Goal: Task Accomplishment & Management: Complete application form

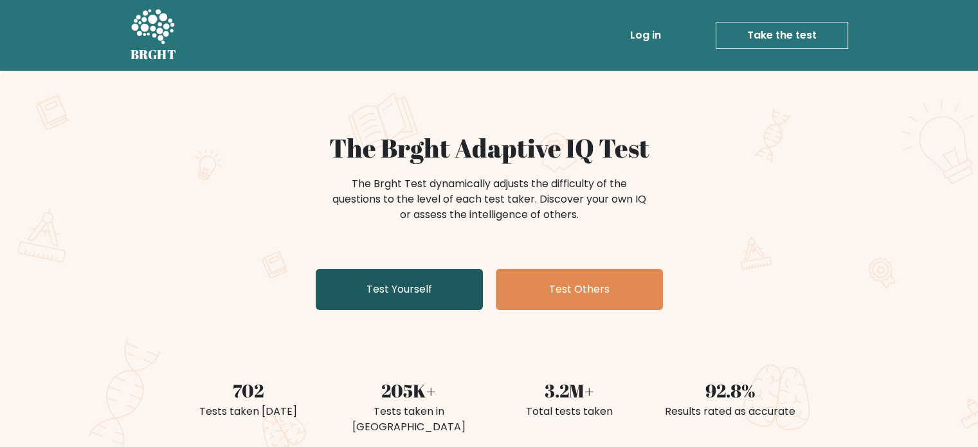
click at [417, 293] on link "Test Yourself" at bounding box center [399, 289] width 167 height 41
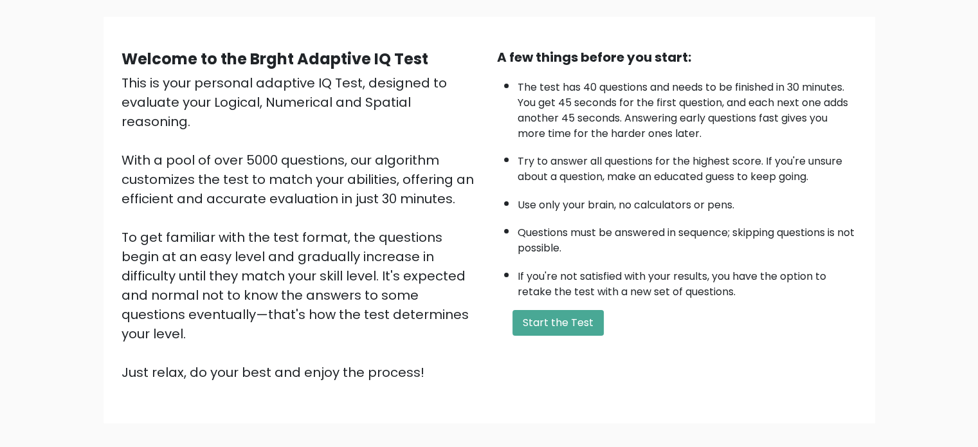
scroll to position [142, 0]
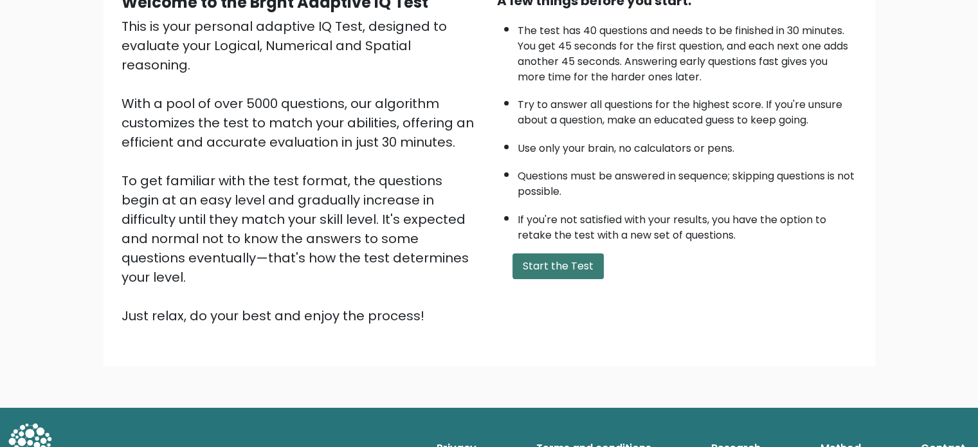
click at [573, 267] on button "Start the Test" at bounding box center [558, 266] width 91 height 26
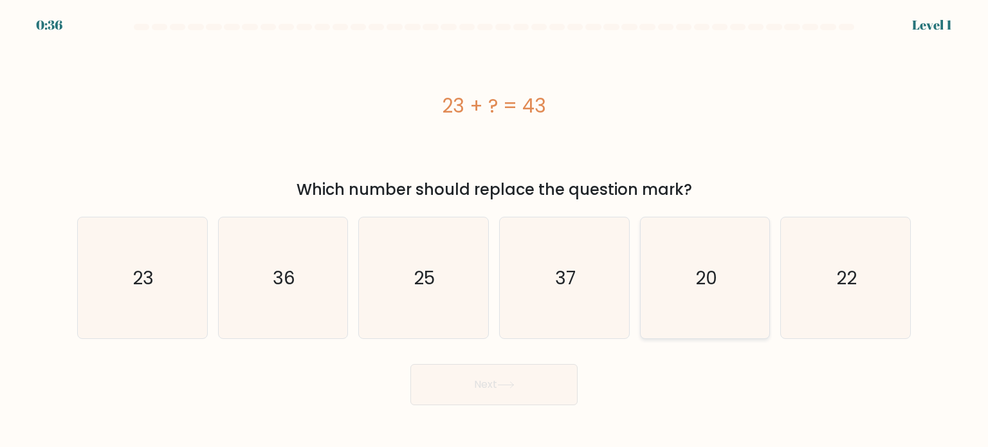
click at [744, 294] on icon "20" at bounding box center [705, 277] width 121 height 121
click at [495, 230] on input "e. 20" at bounding box center [494, 227] width 1 height 6
radio input "true"
click at [524, 378] on button "Next" at bounding box center [493, 384] width 167 height 41
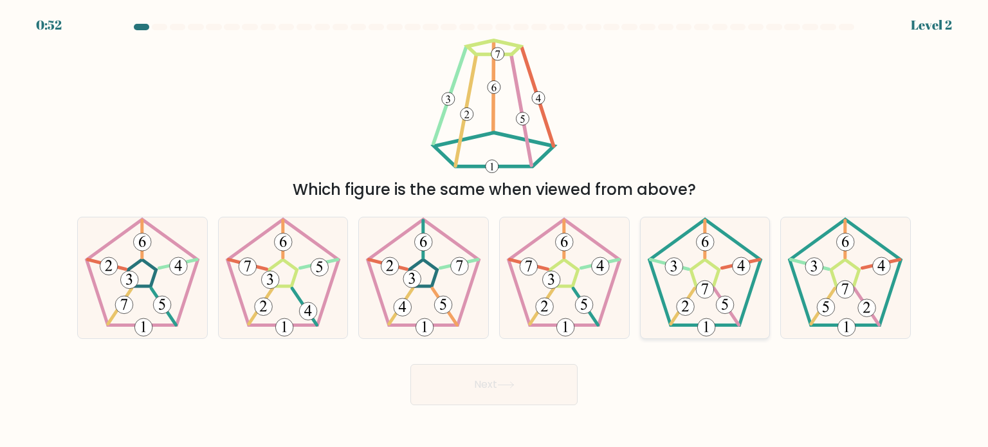
click at [699, 269] on icon at bounding box center [705, 277] width 121 height 121
click at [495, 230] on input "e." at bounding box center [494, 227] width 1 height 6
radio input "true"
click at [522, 372] on button "Next" at bounding box center [493, 384] width 167 height 41
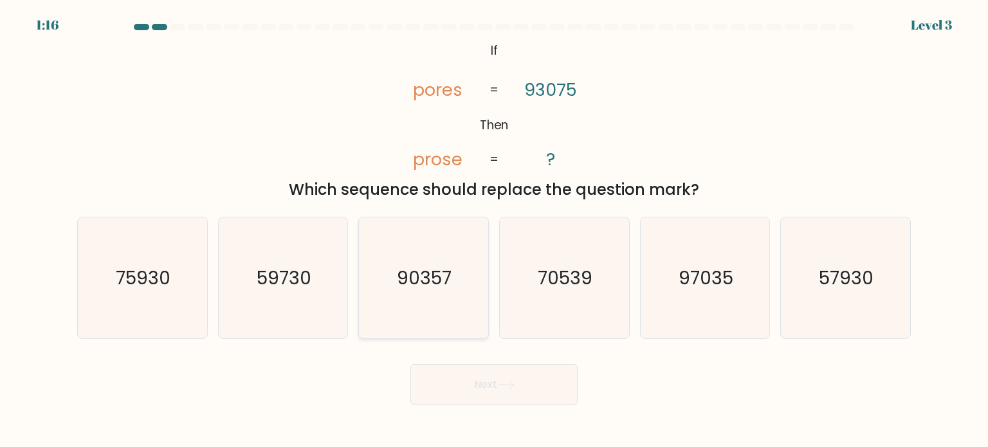
click at [419, 308] on icon "90357" at bounding box center [423, 277] width 121 height 121
click at [494, 230] on input "c. 90357" at bounding box center [494, 227] width 1 height 6
radio input "true"
click at [545, 389] on button "Next" at bounding box center [493, 384] width 167 height 41
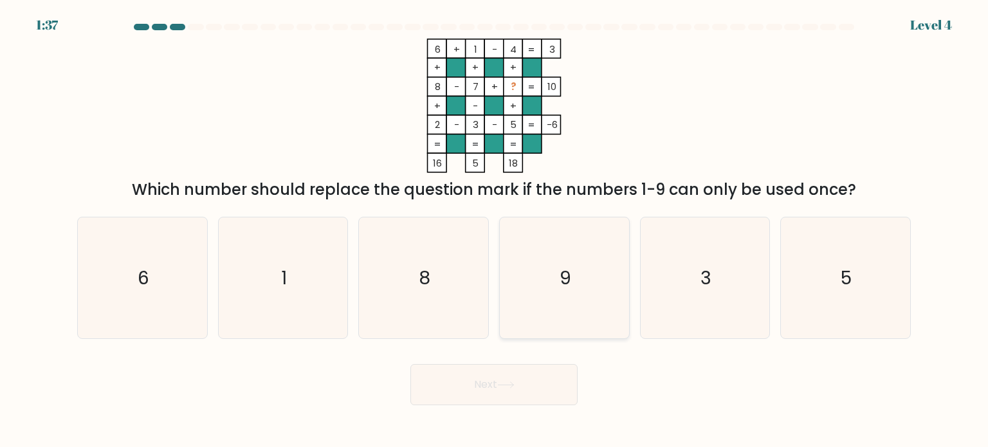
click at [561, 277] on text "9" at bounding box center [566, 277] width 12 height 26
click at [495, 230] on input "d. 9" at bounding box center [494, 227] width 1 height 6
radio input "true"
click at [538, 390] on button "Next" at bounding box center [493, 384] width 167 height 41
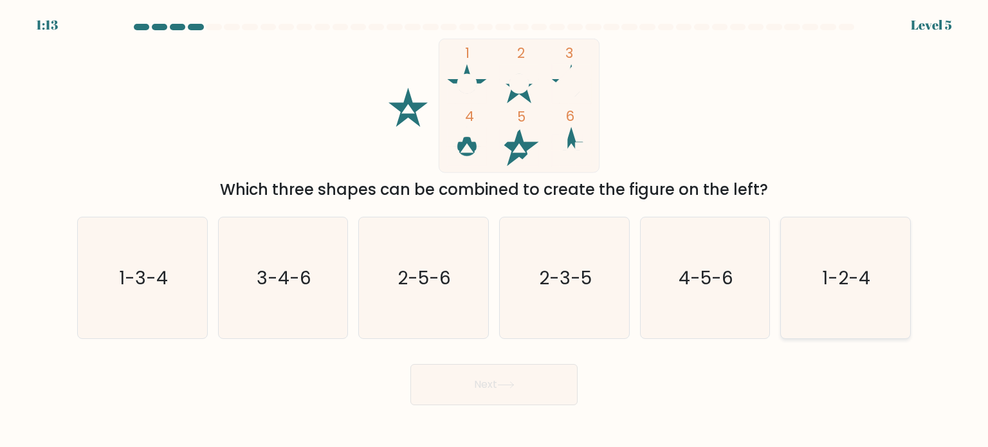
click at [878, 272] on icon "1-2-4" at bounding box center [845, 277] width 121 height 121
click at [495, 230] on input "f. 1-2-4" at bounding box center [494, 227] width 1 height 6
radio input "true"
click at [509, 387] on icon at bounding box center [505, 384] width 17 height 7
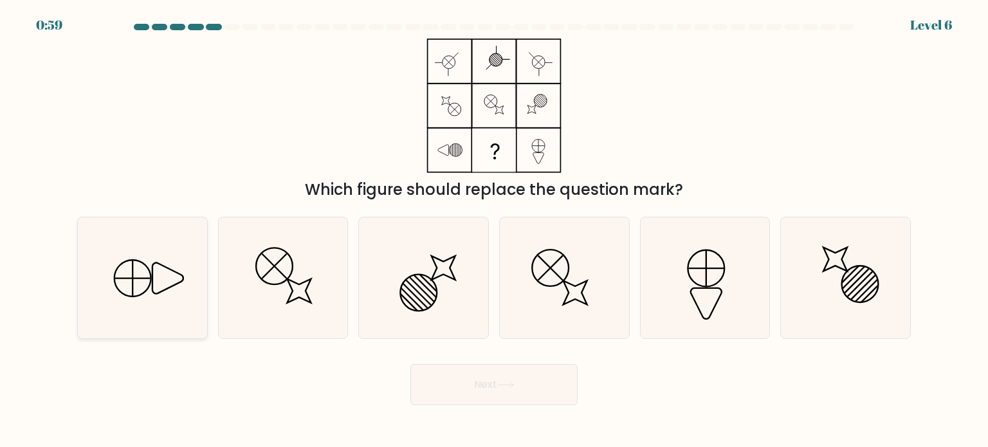
click at [149, 280] on icon at bounding box center [142, 277] width 121 height 121
click at [494, 230] on input "a." at bounding box center [494, 227] width 1 height 6
radio input "true"
click at [490, 378] on button "Next" at bounding box center [493, 384] width 167 height 41
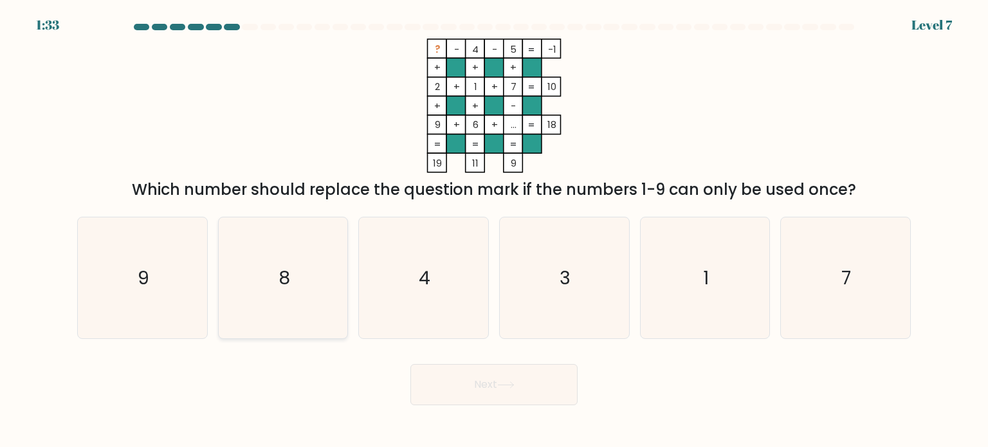
click at [276, 313] on icon "8" at bounding box center [283, 277] width 121 height 121
click at [494, 230] on input "b. 8" at bounding box center [494, 227] width 1 height 6
radio input "true"
click at [307, 306] on icon "8" at bounding box center [283, 278] width 120 height 120
click at [494, 230] on input "b. 8" at bounding box center [494, 227] width 1 height 6
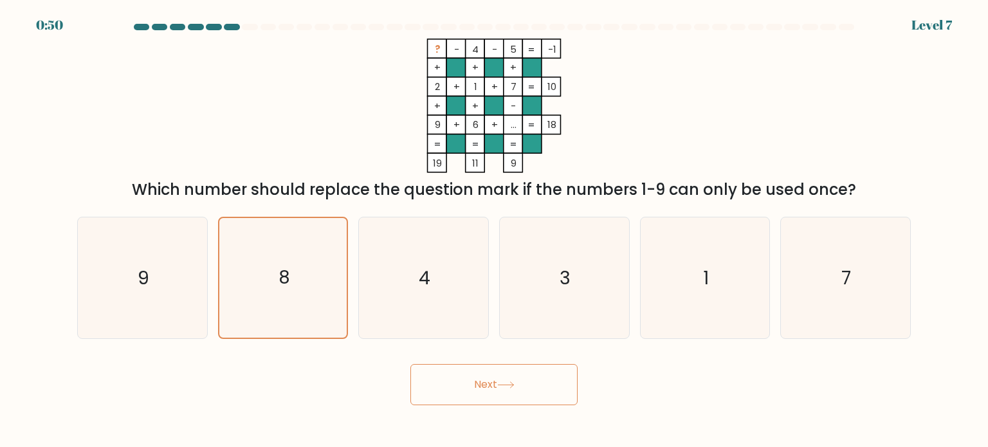
click at [520, 392] on button "Next" at bounding box center [493, 384] width 167 height 41
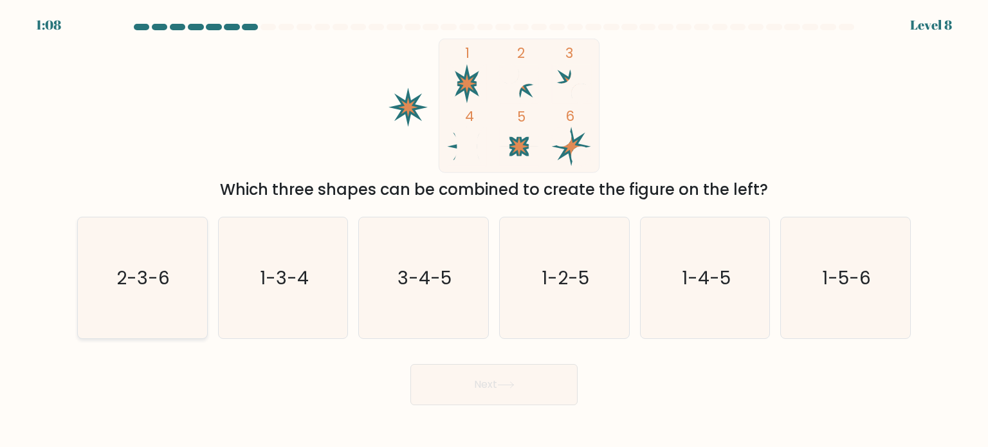
click at [133, 307] on icon "2-3-6" at bounding box center [142, 277] width 121 height 121
click at [494, 230] on input "a. 2-3-6" at bounding box center [494, 227] width 1 height 6
radio input "true"
click at [542, 388] on button "Next" at bounding box center [493, 384] width 167 height 41
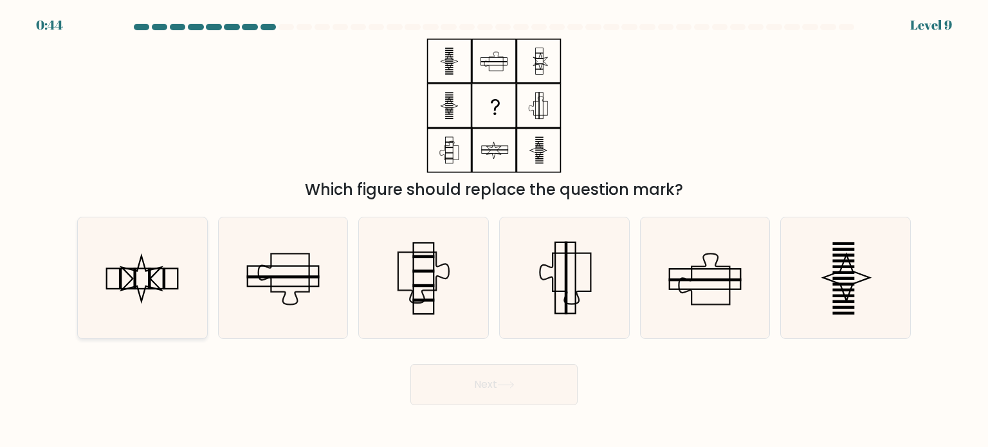
click at [171, 288] on icon at bounding box center [142, 277] width 121 height 121
click at [494, 230] on input "a." at bounding box center [494, 227] width 1 height 6
radio input "true"
click at [530, 389] on button "Next" at bounding box center [493, 384] width 167 height 41
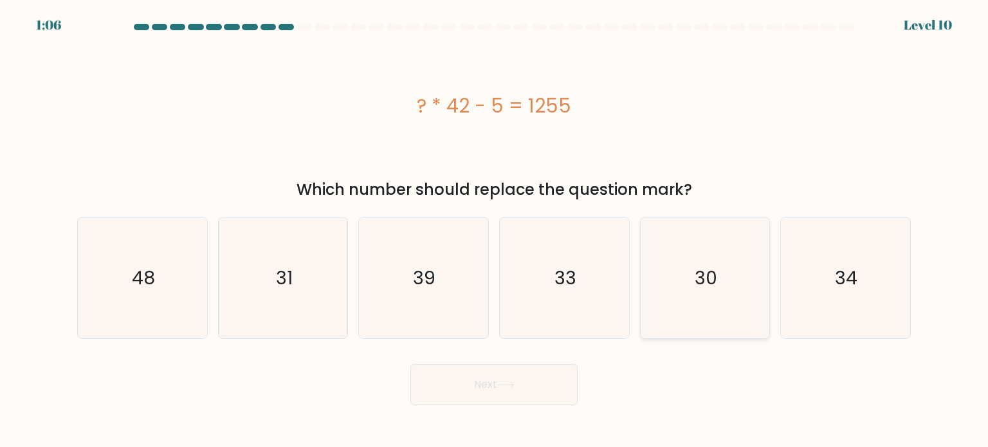
click at [751, 294] on icon "30" at bounding box center [705, 277] width 121 height 121
click at [495, 230] on input "e. 30" at bounding box center [494, 227] width 1 height 6
radio input "true"
click at [507, 387] on icon at bounding box center [505, 384] width 17 height 7
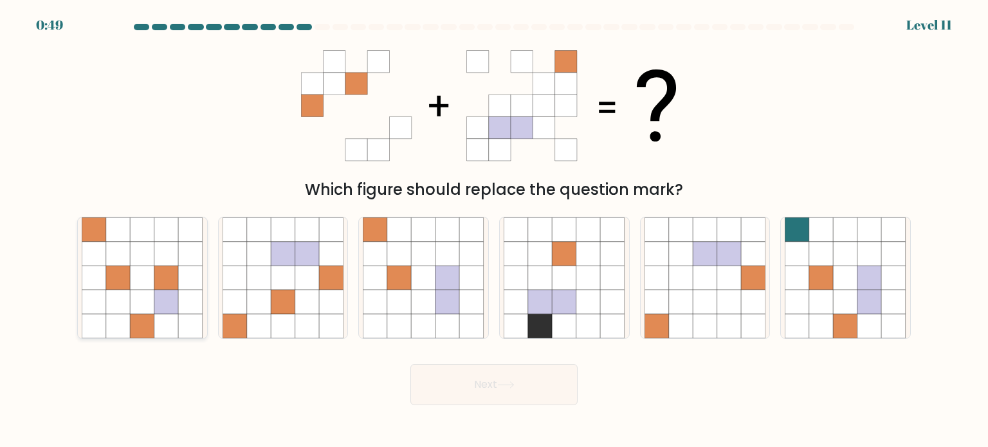
click at [172, 224] on icon at bounding box center [166, 229] width 24 height 24
click at [494, 224] on input "a." at bounding box center [494, 227] width 1 height 6
radio input "true"
click at [483, 382] on button "Next" at bounding box center [493, 384] width 167 height 41
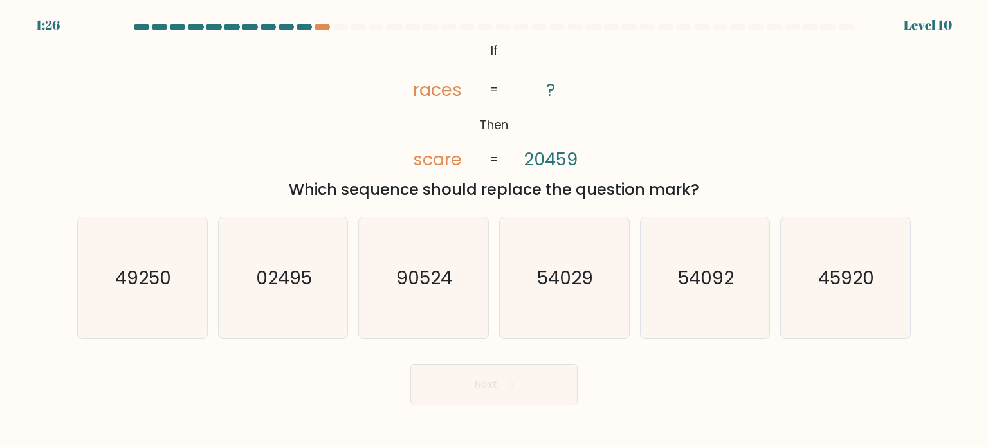
click at [452, 161] on tspan "scare" at bounding box center [437, 159] width 49 height 24
click at [581, 288] on text "54029" at bounding box center [566, 277] width 56 height 26
click at [495, 230] on input "d. 54029" at bounding box center [494, 227] width 1 height 6
radio input "true"
click at [420, 92] on tspan "races" at bounding box center [437, 90] width 49 height 24
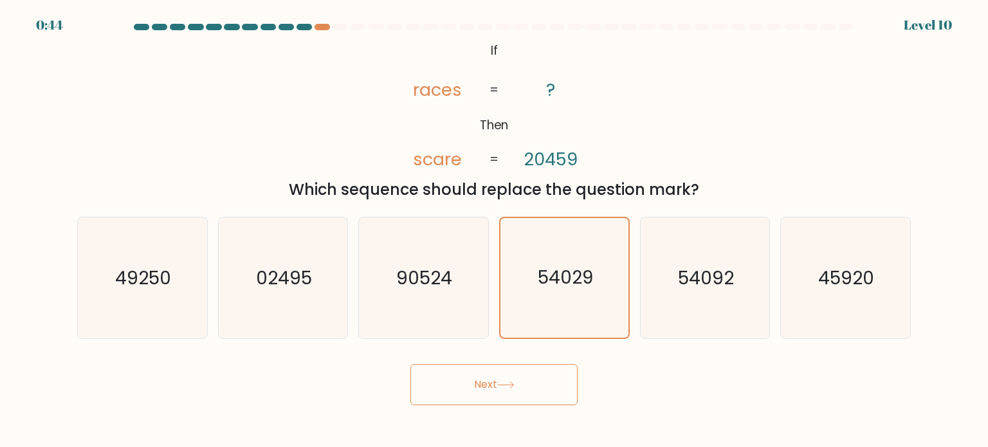
click at [451, 156] on tspan "scare" at bounding box center [437, 159] width 49 height 24
click at [565, 163] on tspan "20459" at bounding box center [551, 159] width 54 height 24
click at [708, 320] on icon "54092" at bounding box center [705, 277] width 121 height 121
click at [495, 230] on input "e. 54092" at bounding box center [494, 227] width 1 height 6
radio input "true"
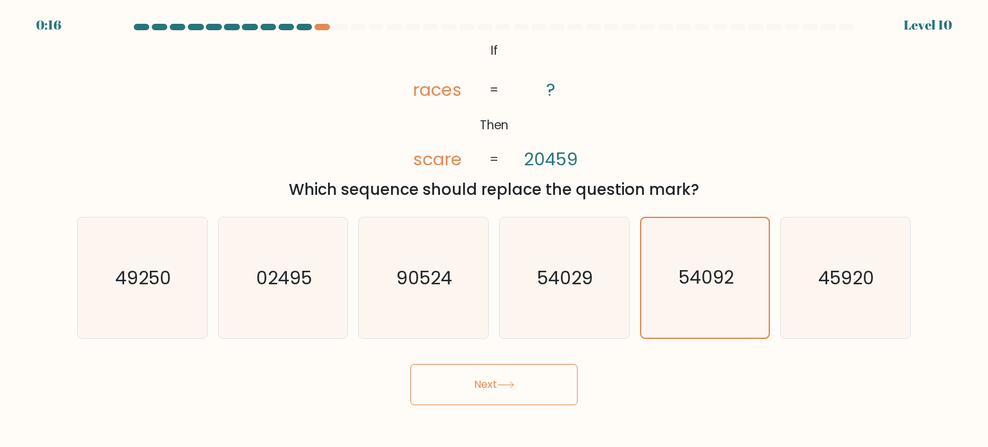
click at [486, 384] on button "Next" at bounding box center [493, 384] width 167 height 41
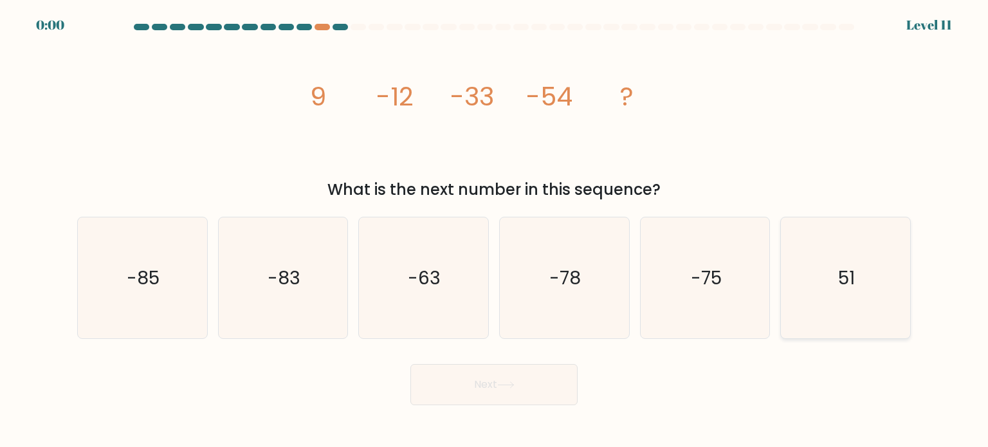
click at [852, 313] on icon "51" at bounding box center [845, 277] width 121 height 121
click at [495, 230] on input "f. 51" at bounding box center [494, 227] width 1 height 6
radio input "true"
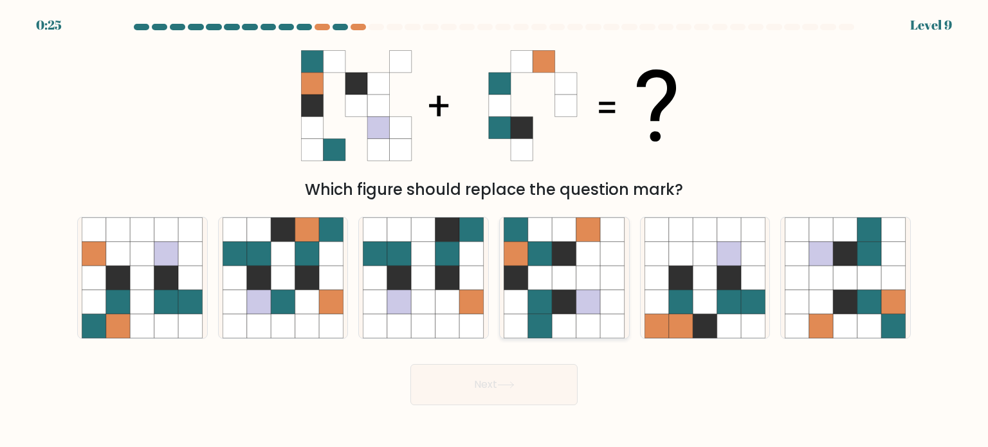
click at [535, 293] on icon at bounding box center [540, 301] width 24 height 24
click at [495, 230] on input "d." at bounding box center [494, 227] width 1 height 6
radio input "true"
click at [534, 388] on button "Next" at bounding box center [493, 384] width 167 height 41
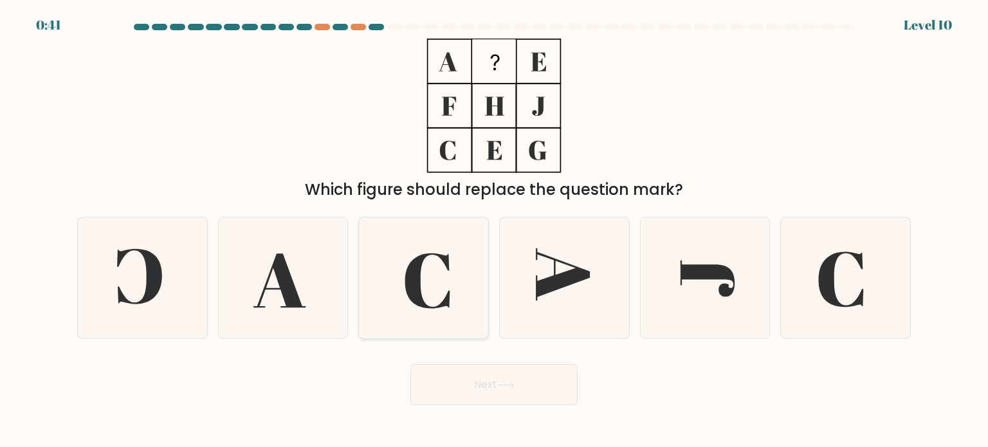
click at [435, 286] on icon at bounding box center [423, 277] width 121 height 121
click at [494, 230] on input "c." at bounding box center [494, 227] width 1 height 6
radio input "true"
click at [505, 389] on button "Next" at bounding box center [493, 384] width 167 height 41
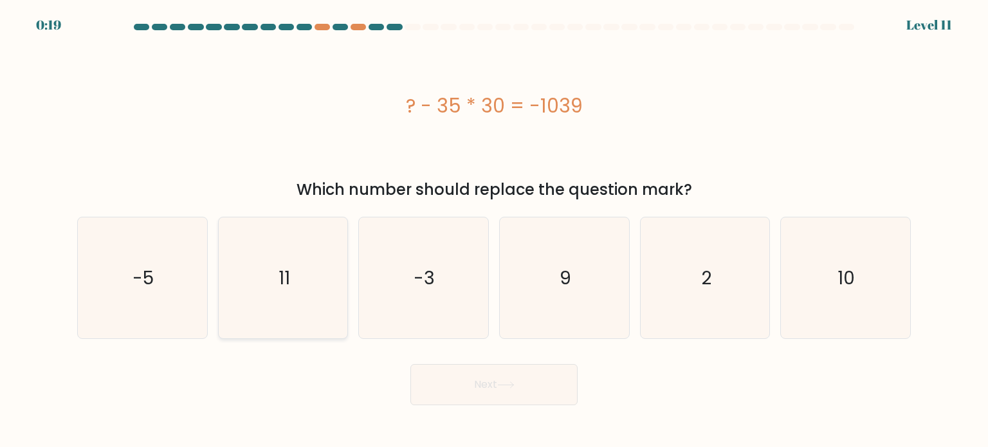
click at [278, 303] on icon "11" at bounding box center [283, 277] width 121 height 121
click at [494, 230] on input "b. 11" at bounding box center [494, 227] width 1 height 6
radio input "true"
click at [452, 366] on button "Next" at bounding box center [493, 384] width 167 height 41
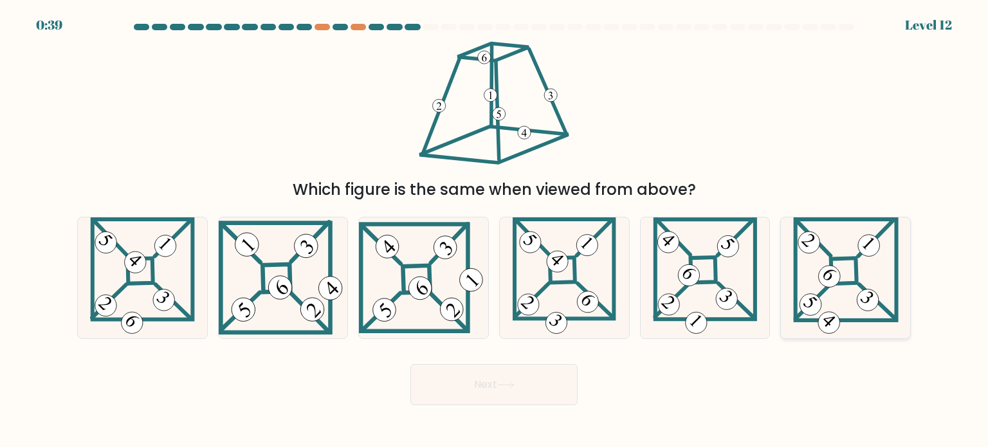
click at [865, 277] on icon at bounding box center [845, 277] width 105 height 121
click at [495, 230] on input "f." at bounding box center [494, 227] width 1 height 6
radio input "true"
click at [511, 394] on button "Next" at bounding box center [493, 384] width 167 height 41
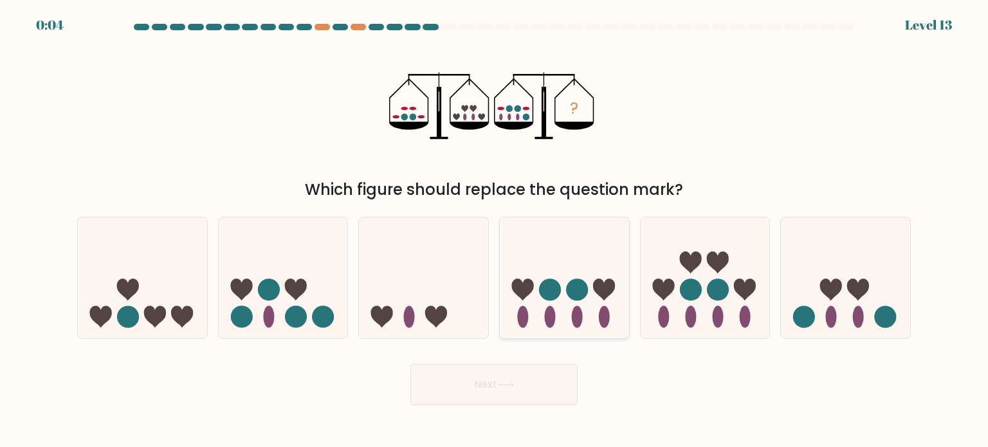
click at [576, 317] on ellipse at bounding box center [577, 317] width 11 height 22
click at [495, 230] on input "d." at bounding box center [494, 227] width 1 height 6
radio input "true"
click at [475, 389] on button "Next" at bounding box center [493, 384] width 167 height 41
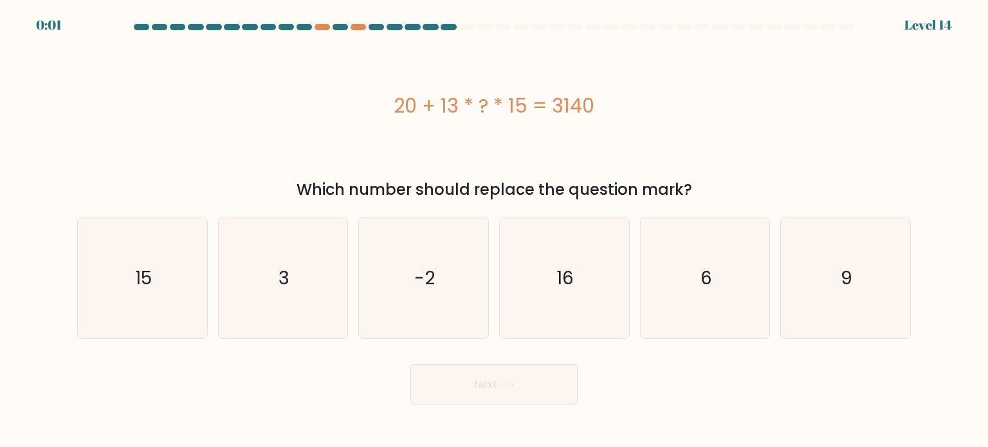
click at [474, 389] on button "Next" at bounding box center [493, 384] width 167 height 41
drag, startPoint x: 474, startPoint y: 389, endPoint x: 701, endPoint y: 373, distance: 227.0
click at [700, 374] on div "Next" at bounding box center [493, 379] width 849 height 51
click at [577, 254] on icon "16" at bounding box center [564, 277] width 121 height 121
click at [495, 230] on input "d. 16" at bounding box center [494, 227] width 1 height 6
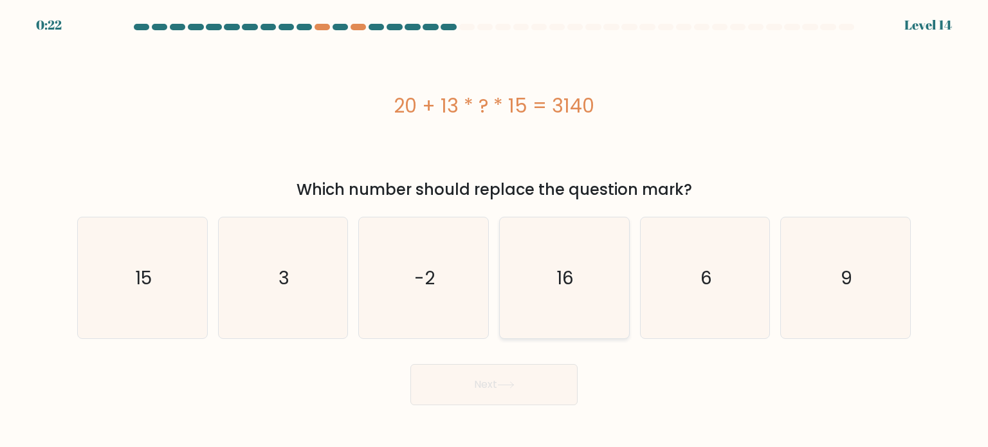
radio input "true"
click at [519, 378] on button "Next" at bounding box center [493, 384] width 167 height 41
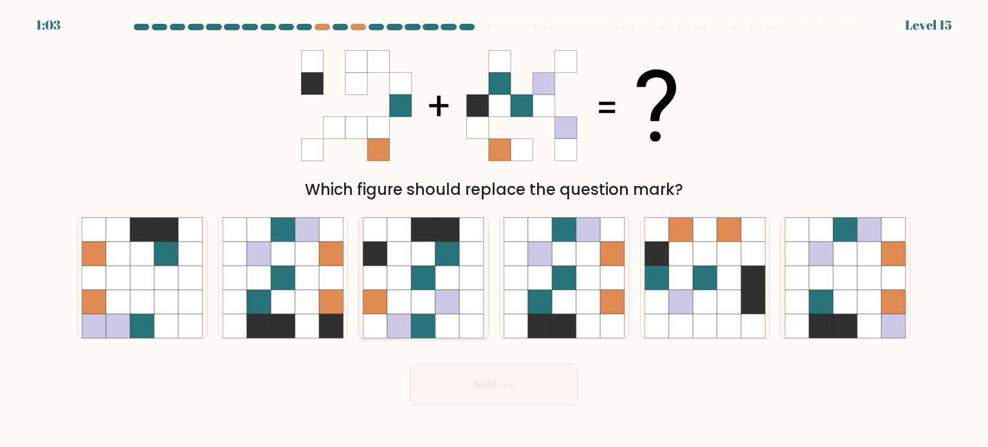
click at [410, 261] on icon at bounding box center [399, 253] width 24 height 24
click at [494, 230] on input "c." at bounding box center [494, 227] width 1 height 6
radio input "true"
click at [491, 353] on form at bounding box center [494, 214] width 988 height 381
click at [490, 379] on button "Next" at bounding box center [493, 384] width 167 height 41
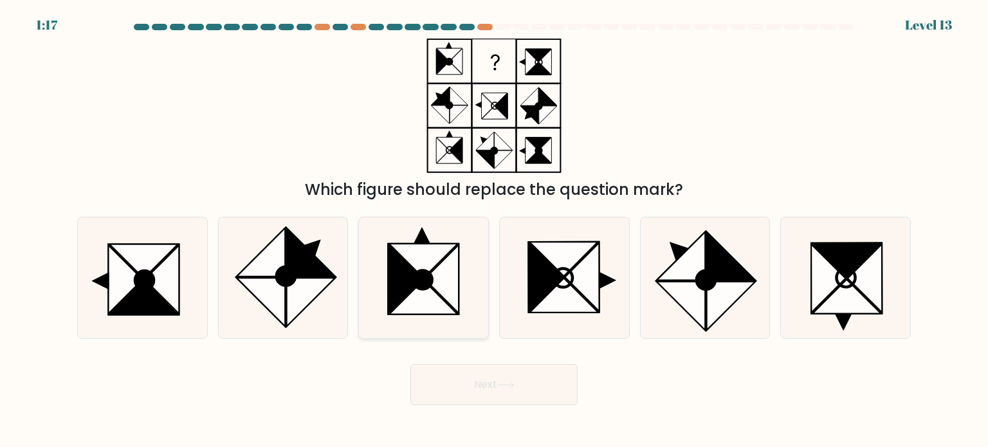
click at [422, 282] on icon at bounding box center [423, 279] width 19 height 19
click at [494, 230] on input "c." at bounding box center [494, 227] width 1 height 6
radio input "true"
click at [270, 290] on icon at bounding box center [261, 302] width 49 height 49
click at [494, 230] on input "b." at bounding box center [494, 227] width 1 height 6
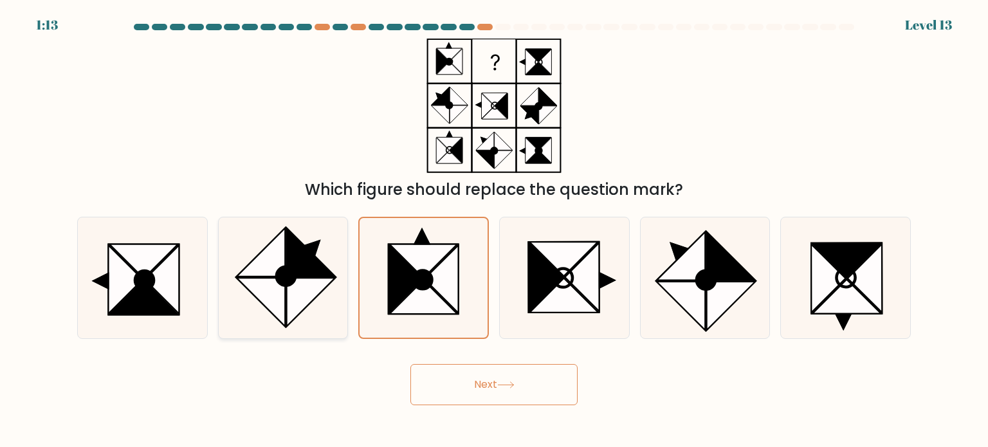
radio input "true"
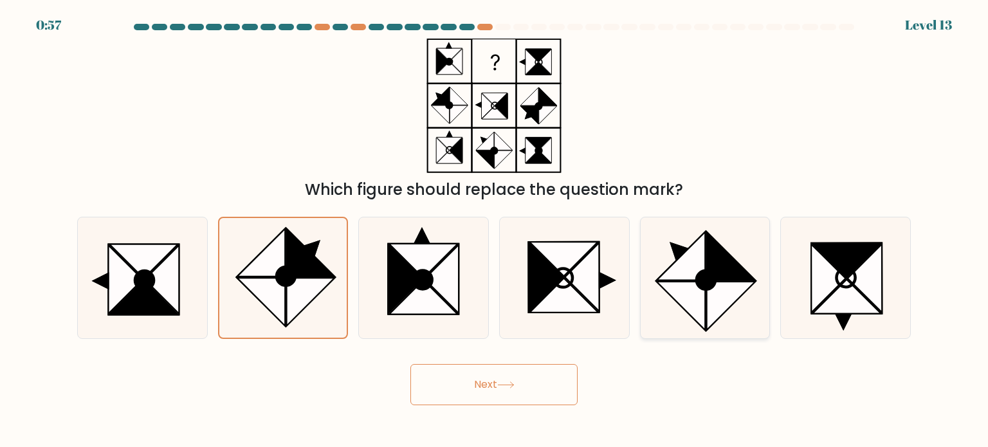
click at [688, 265] on icon at bounding box center [681, 256] width 49 height 49
click at [495, 230] on input "e." at bounding box center [494, 227] width 1 height 6
radio input "true"
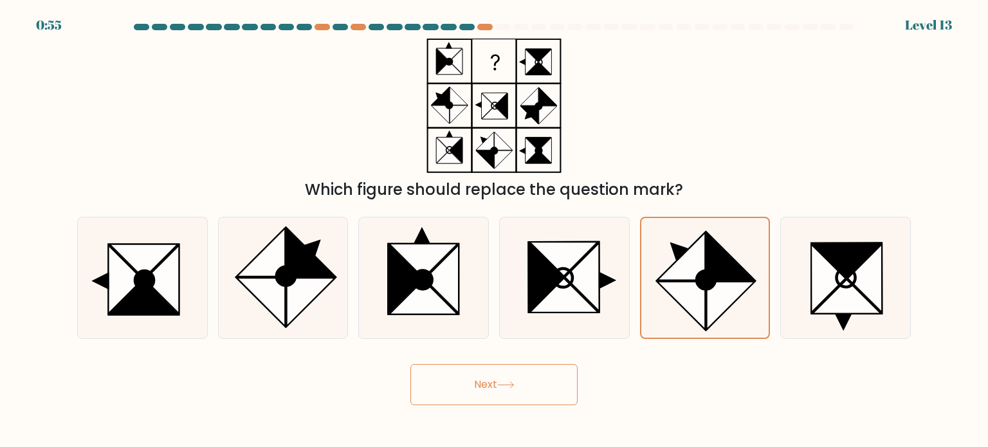
click at [517, 381] on button "Next" at bounding box center [493, 384] width 167 height 41
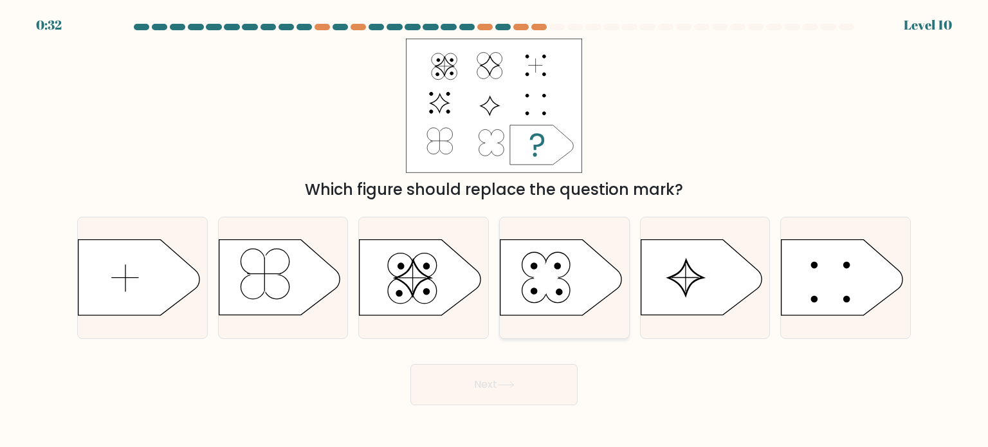
click at [545, 293] on icon at bounding box center [546, 278] width 26 height 32
click at [495, 230] on input "d." at bounding box center [494, 227] width 1 height 6
radio input "true"
click at [506, 379] on button "Next" at bounding box center [493, 384] width 167 height 41
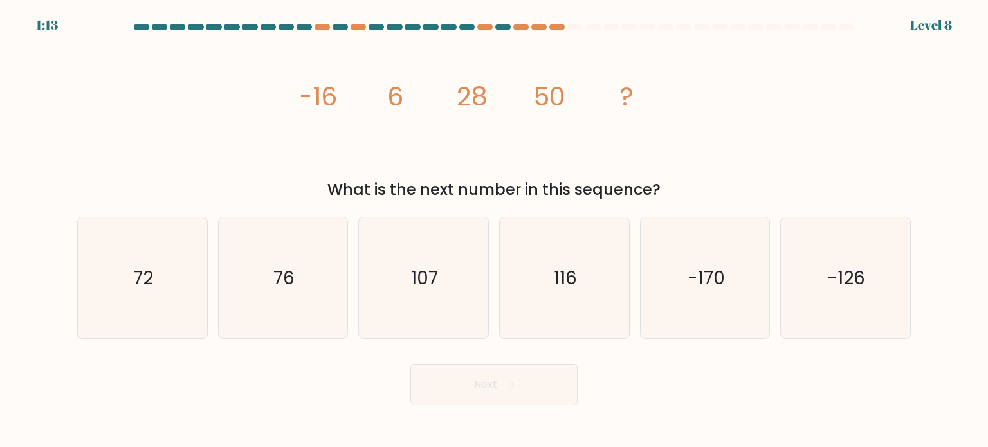
click at [707, 396] on div "Next" at bounding box center [493, 379] width 849 height 51
click at [889, 311] on icon "-126" at bounding box center [845, 277] width 121 height 121
click at [495, 230] on input "f. -126" at bounding box center [494, 227] width 1 height 6
radio input "true"
click at [545, 390] on button "Next" at bounding box center [493, 384] width 167 height 41
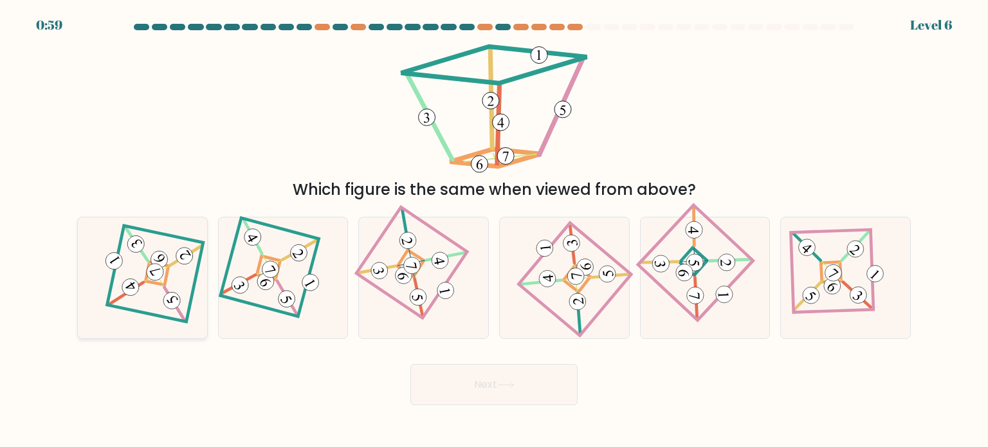
click at [167, 281] on icon at bounding box center [142, 277] width 84 height 97
click at [494, 230] on input "a." at bounding box center [494, 227] width 1 height 6
radio input "true"
drag, startPoint x: 506, startPoint y: 408, endPoint x: 499, endPoint y: 393, distance: 16.7
click at [507, 403] on body "0:58 Level 6" at bounding box center [494, 223] width 988 height 447
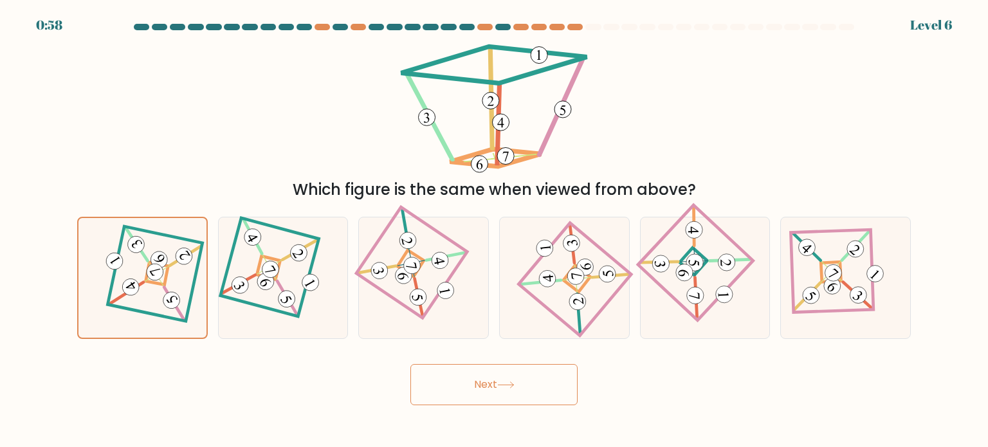
click at [499, 393] on button "Next" at bounding box center [493, 384] width 167 height 41
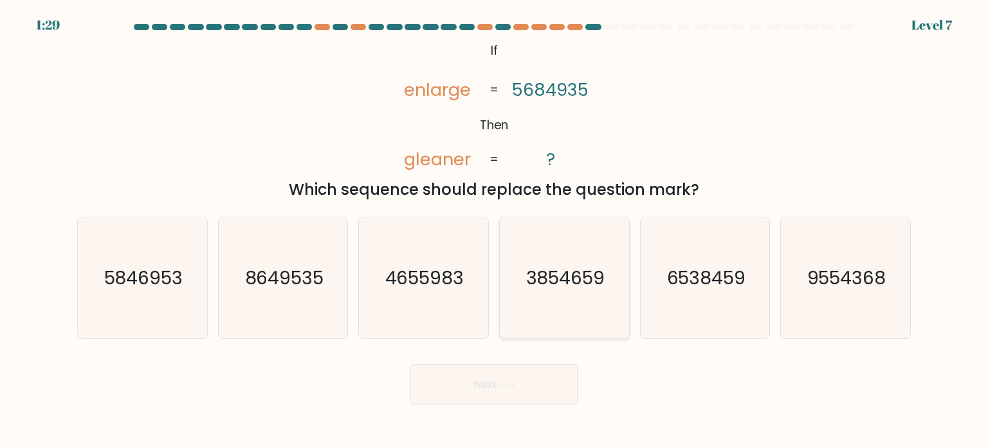
click at [568, 307] on icon "3854659" at bounding box center [564, 277] width 121 height 121
click at [495, 230] on input "d. 3854659" at bounding box center [494, 227] width 1 height 6
radio input "true"
click at [538, 382] on button "Next" at bounding box center [493, 384] width 167 height 41
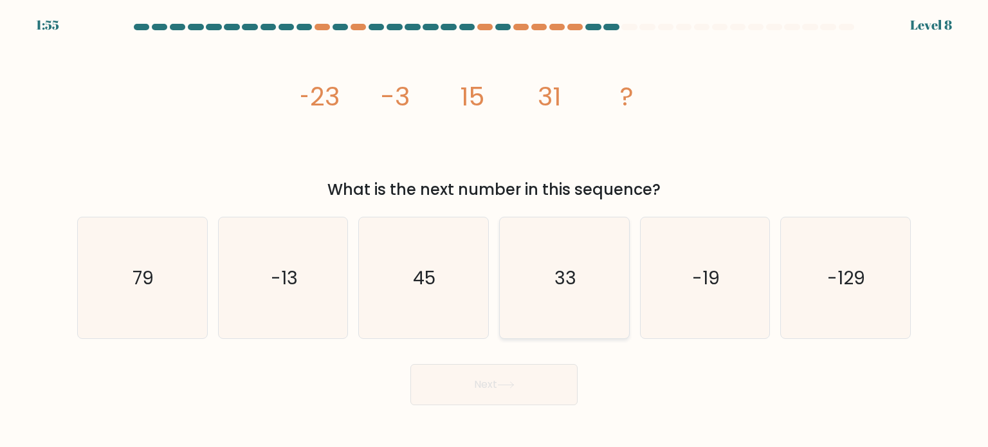
click at [571, 301] on icon "33" at bounding box center [564, 277] width 121 height 121
click at [495, 230] on input "d. 33" at bounding box center [494, 227] width 1 height 6
radio input "true"
click at [544, 375] on button "Next" at bounding box center [493, 384] width 167 height 41
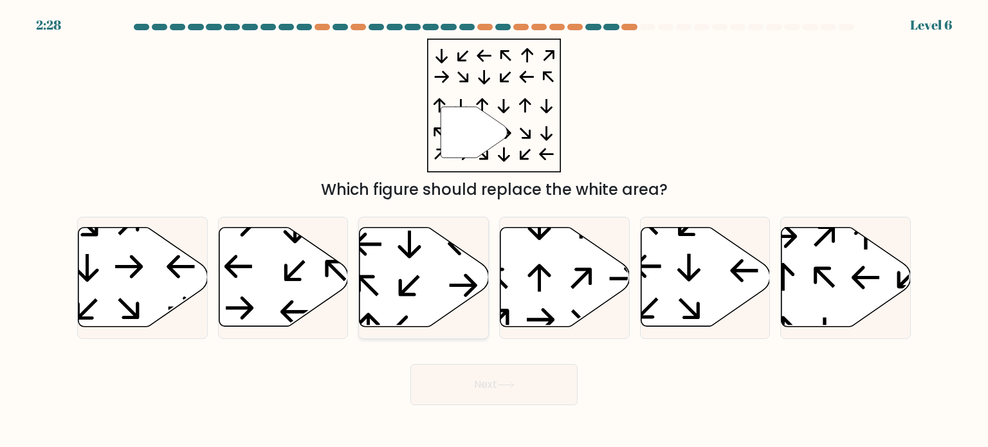
click at [412, 308] on icon at bounding box center [424, 277] width 129 height 99
click at [494, 230] on input "c." at bounding box center [494, 227] width 1 height 6
radio input "true"
click at [491, 378] on button "Next" at bounding box center [493, 384] width 167 height 41
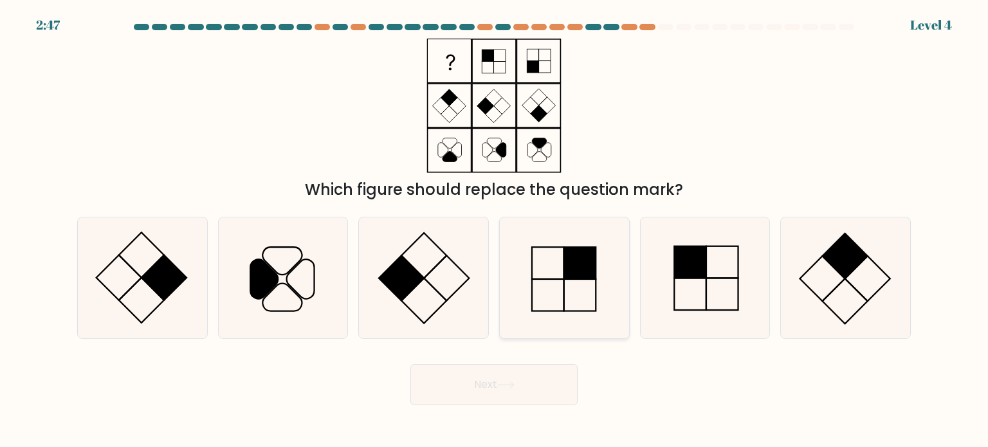
click at [561, 281] on icon at bounding box center [564, 277] width 121 height 121
click at [495, 230] on input "d." at bounding box center [494, 227] width 1 height 6
radio input "true"
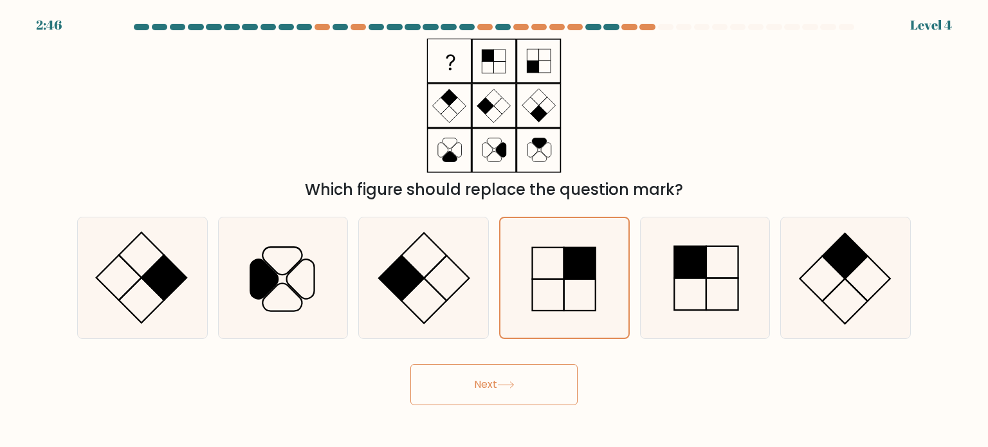
click at [493, 376] on button "Next" at bounding box center [493, 384] width 167 height 41
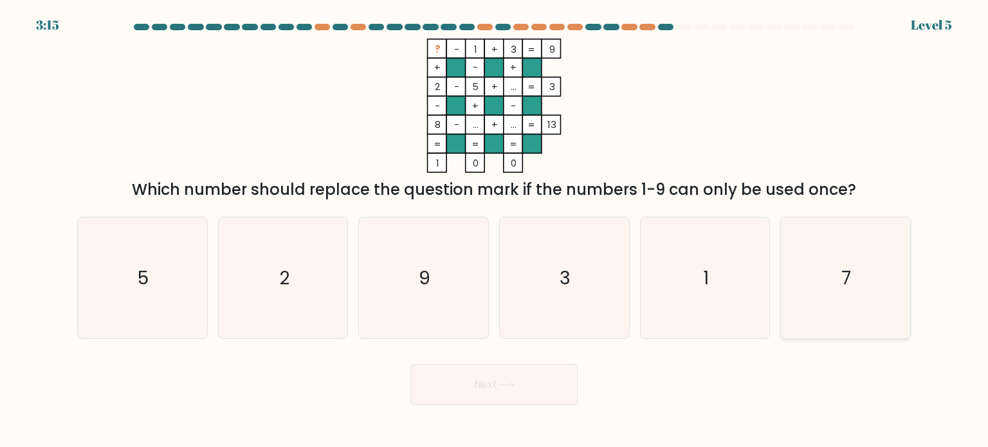
drag, startPoint x: 867, startPoint y: 300, endPoint x: 845, endPoint y: 306, distance: 22.6
click at [866, 300] on icon "7" at bounding box center [845, 277] width 121 height 121
click at [495, 230] on input "f. 7" at bounding box center [494, 227] width 1 height 6
radio input "true"
click at [526, 383] on button "Next" at bounding box center [493, 384] width 167 height 41
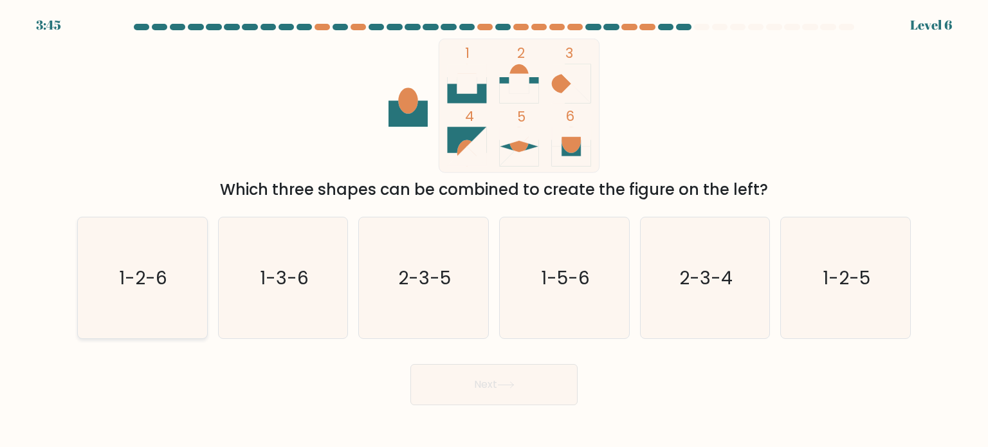
click at [115, 273] on icon "1-2-6" at bounding box center [142, 277] width 121 height 121
click at [494, 230] on input "a. 1-2-6" at bounding box center [494, 227] width 1 height 6
radio input "true"
click at [472, 393] on button "Next" at bounding box center [493, 384] width 167 height 41
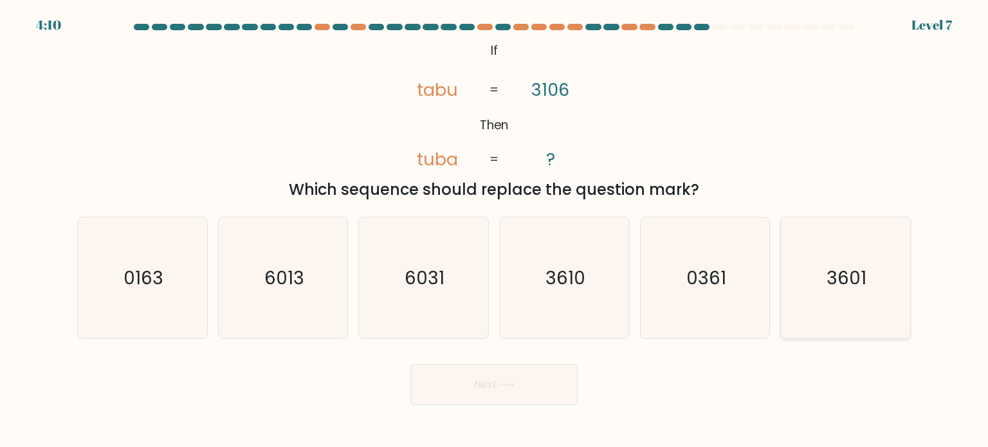
click at [852, 299] on icon "3601" at bounding box center [845, 277] width 121 height 121
click at [495, 230] on input "f. 3601" at bounding box center [494, 227] width 1 height 6
radio input "true"
click at [522, 392] on button "Next" at bounding box center [493, 384] width 167 height 41
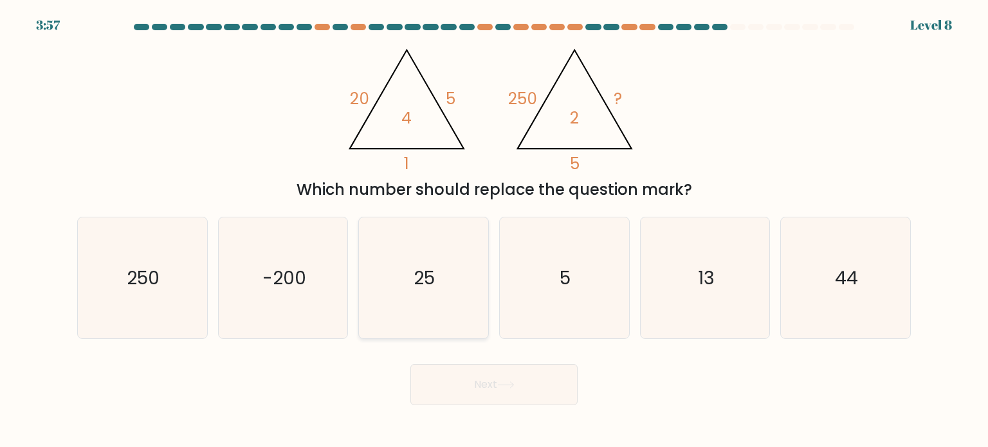
click at [423, 257] on icon "25" at bounding box center [423, 277] width 121 height 121
click at [494, 230] on input "c. 25" at bounding box center [494, 227] width 1 height 6
radio input "true"
click at [509, 390] on button "Next" at bounding box center [493, 384] width 167 height 41
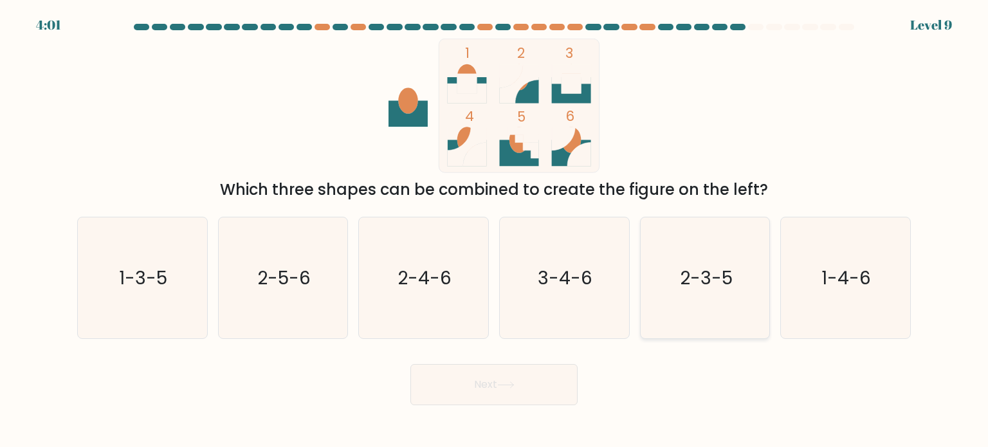
click at [679, 291] on icon "2-3-5" at bounding box center [705, 277] width 121 height 121
click at [495, 230] on input "e. 2-3-5" at bounding box center [494, 227] width 1 height 6
radio input "true"
click at [497, 390] on button "Next" at bounding box center [493, 384] width 167 height 41
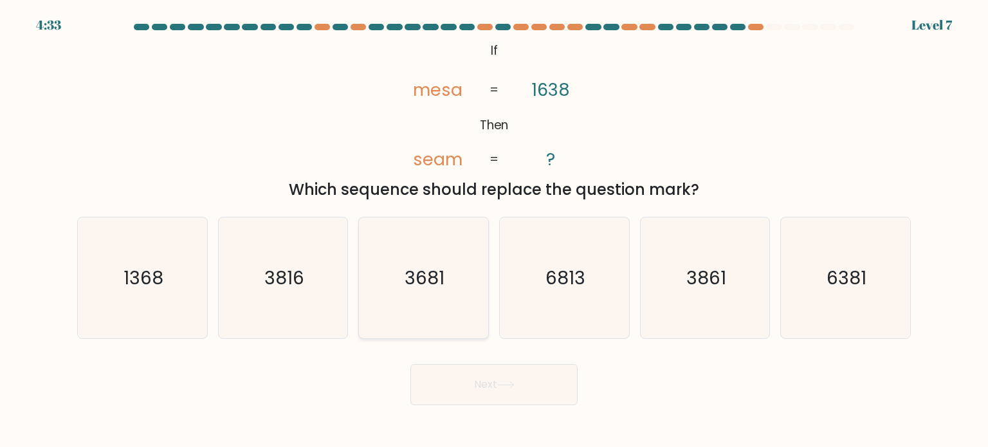
click at [405, 301] on icon "3681" at bounding box center [423, 277] width 121 height 121
click at [494, 230] on input "c. 3681" at bounding box center [494, 227] width 1 height 6
radio input "true"
click at [493, 381] on button "Next" at bounding box center [493, 384] width 167 height 41
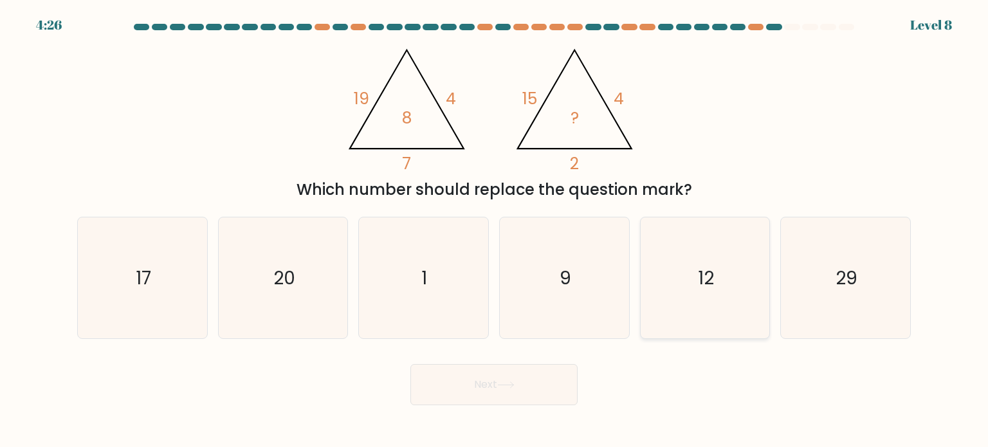
click at [718, 297] on icon "12" at bounding box center [705, 277] width 121 height 121
click at [495, 230] on input "e. 12" at bounding box center [494, 227] width 1 height 6
radio input "true"
click at [455, 275] on icon "1" at bounding box center [423, 277] width 121 height 121
click at [494, 230] on input "c. 1" at bounding box center [494, 227] width 1 height 6
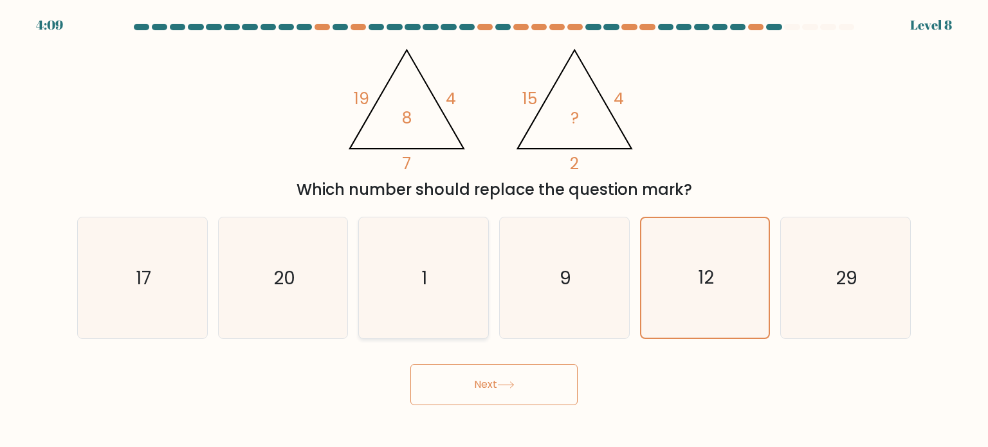
radio input "true"
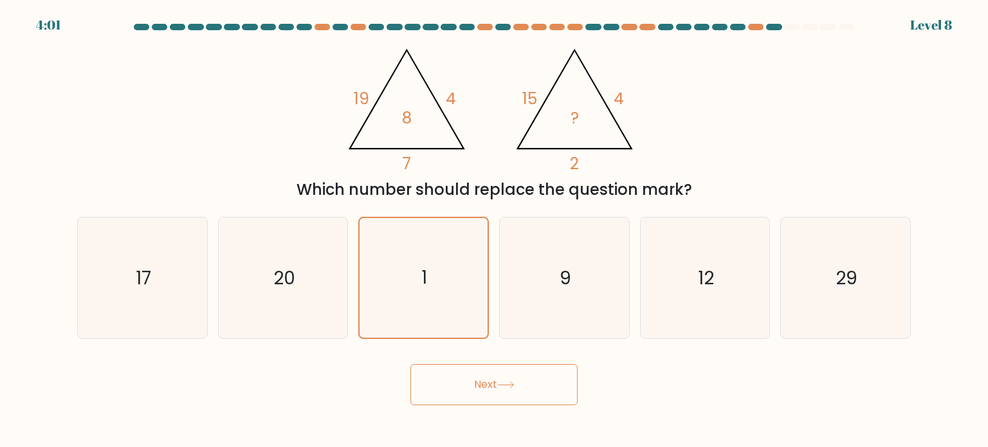
click at [504, 372] on button "Next" at bounding box center [493, 384] width 167 height 41
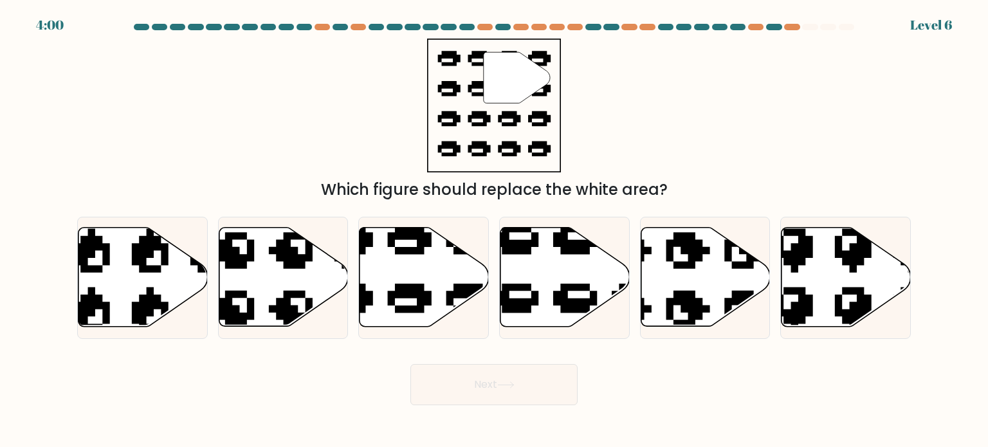
click at [503, 384] on icon at bounding box center [505, 384] width 17 height 7
click at [677, 367] on div "Next" at bounding box center [493, 379] width 849 height 51
click at [533, 290] on icon at bounding box center [564, 277] width 129 height 99
click at [495, 230] on input "d." at bounding box center [494, 227] width 1 height 6
radio input "true"
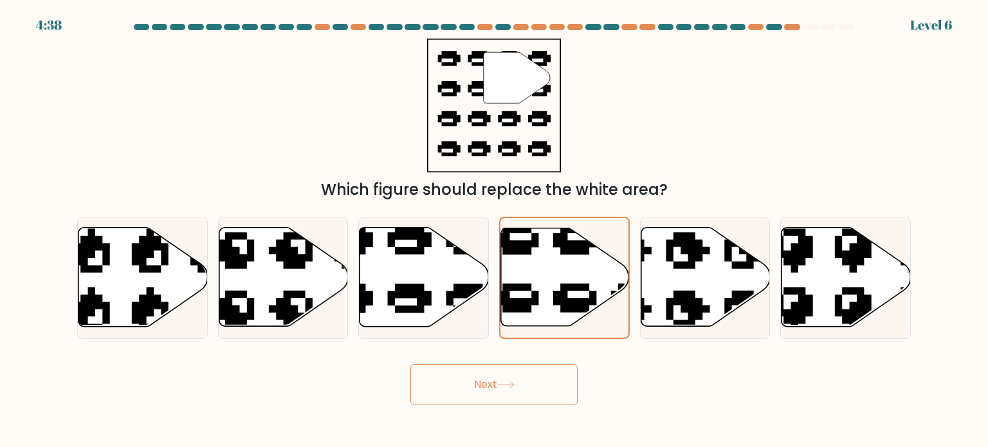
click at [513, 401] on button "Next" at bounding box center [493, 384] width 167 height 41
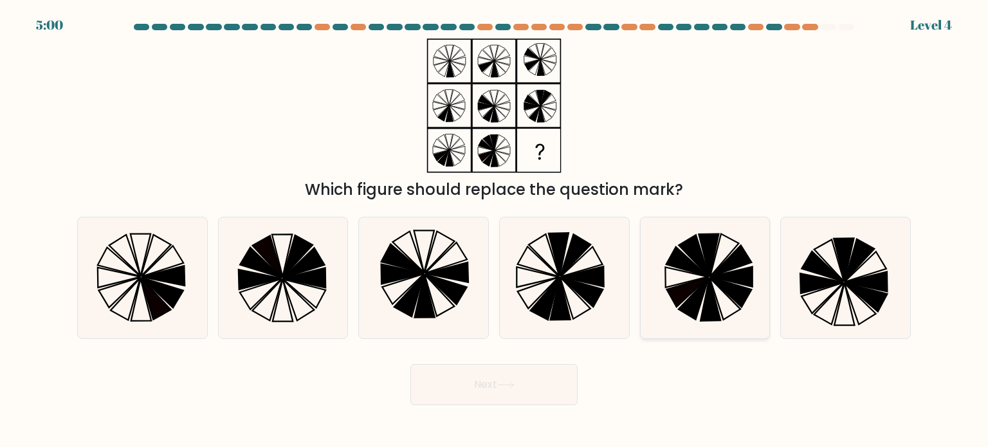
click at [747, 282] on icon at bounding box center [731, 276] width 42 height 20
click at [495, 230] on input "e." at bounding box center [494, 227] width 1 height 6
radio input "true"
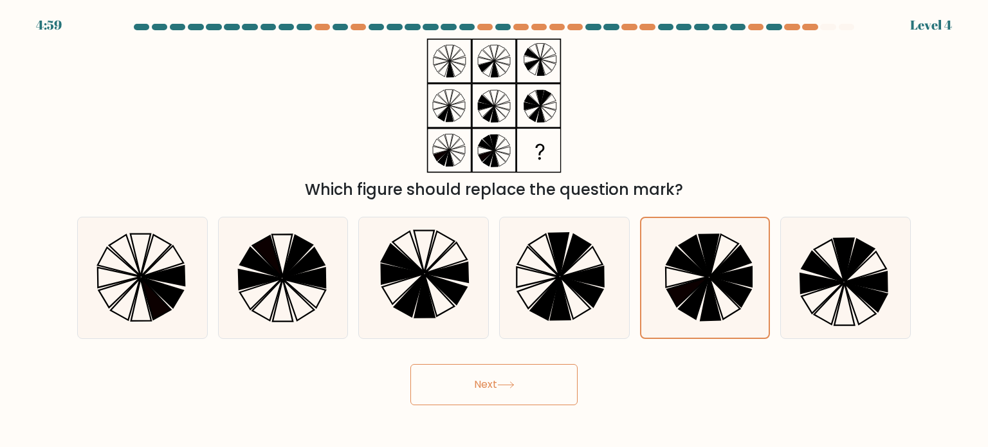
click at [526, 385] on button "Next" at bounding box center [493, 384] width 167 height 41
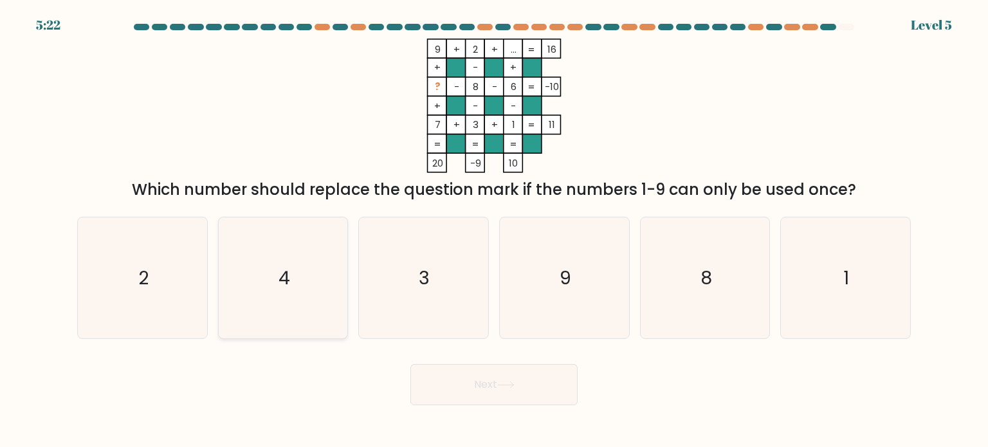
drag, startPoint x: 286, startPoint y: 264, endPoint x: 319, endPoint y: 298, distance: 46.9
click at [288, 266] on text "4" at bounding box center [285, 277] width 12 height 26
click at [494, 230] on input "b. 4" at bounding box center [494, 227] width 1 height 6
radio input "true"
click at [536, 389] on button "Next" at bounding box center [493, 384] width 167 height 41
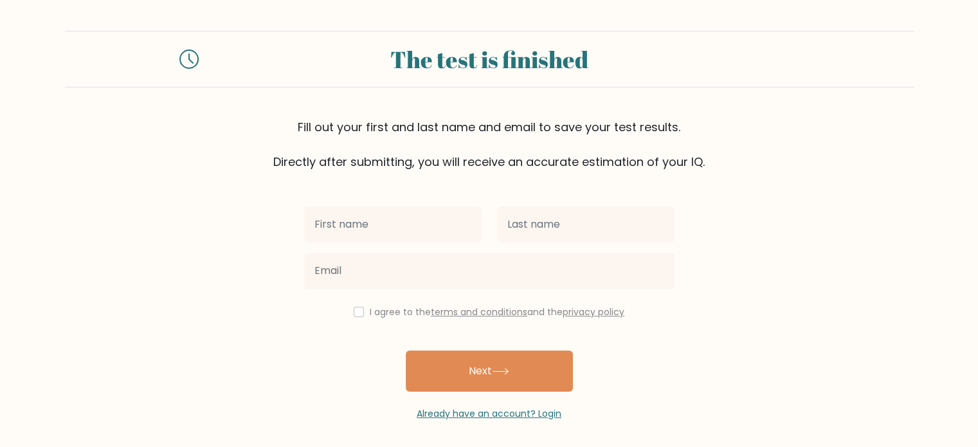
click at [361, 208] on input "text" at bounding box center [393, 224] width 178 height 36
type input "Chiennee Marie"
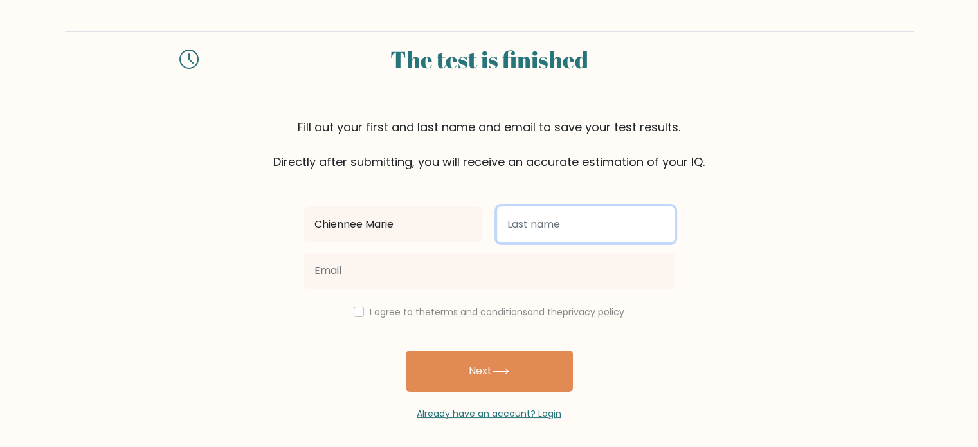
click at [558, 237] on input "text" at bounding box center [586, 224] width 178 height 36
type input "Alegre"
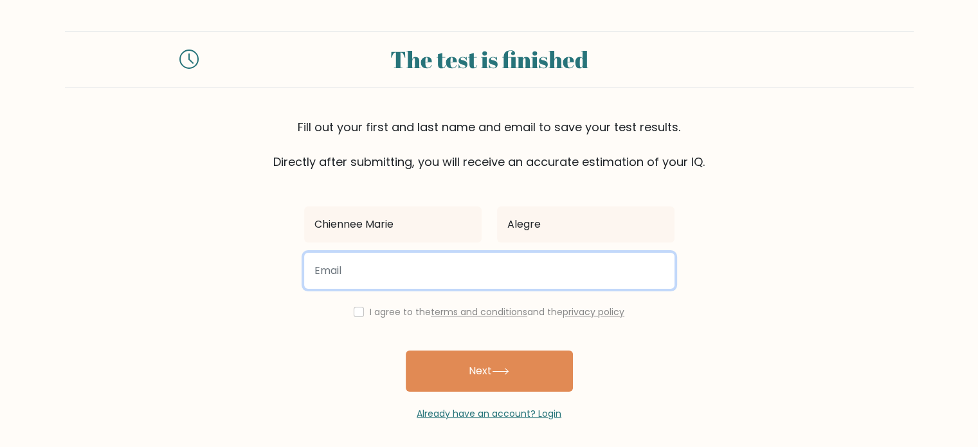
click at [448, 276] on input "email" at bounding box center [489, 271] width 371 height 36
type input "chienneepipes@gmail.com"
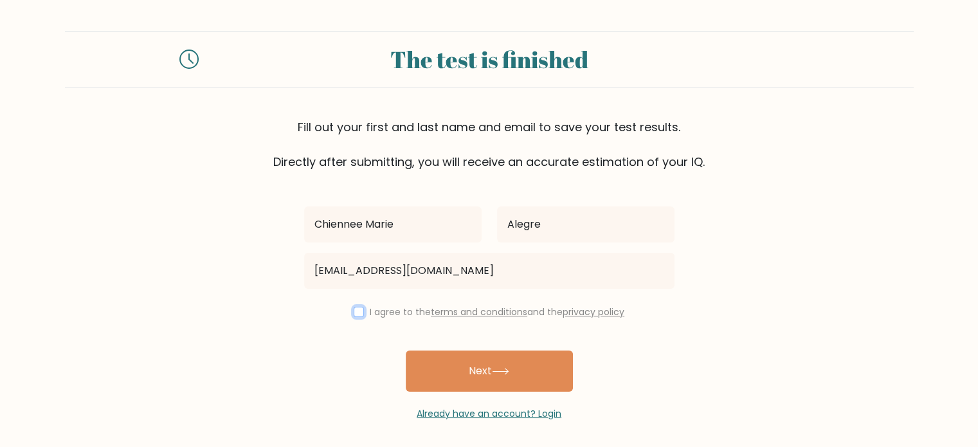
click at [354, 309] on input "checkbox" at bounding box center [359, 312] width 10 height 10
checkbox input "true"
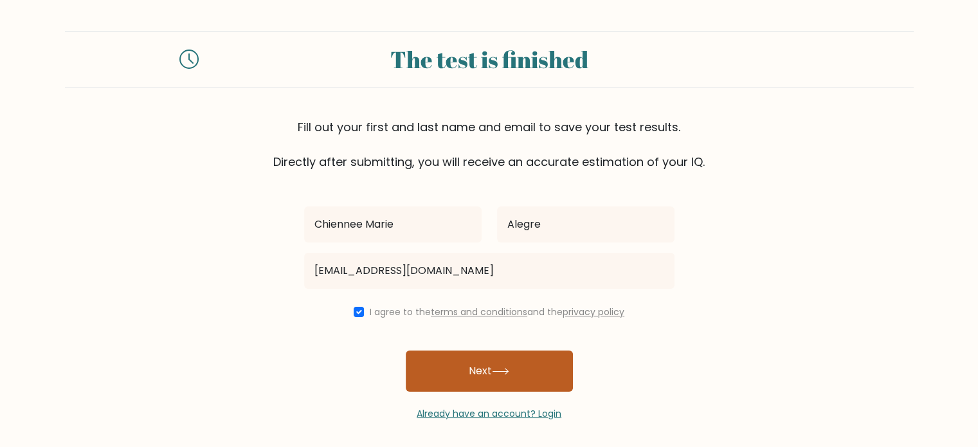
click at [491, 365] on button "Next" at bounding box center [489, 371] width 167 height 41
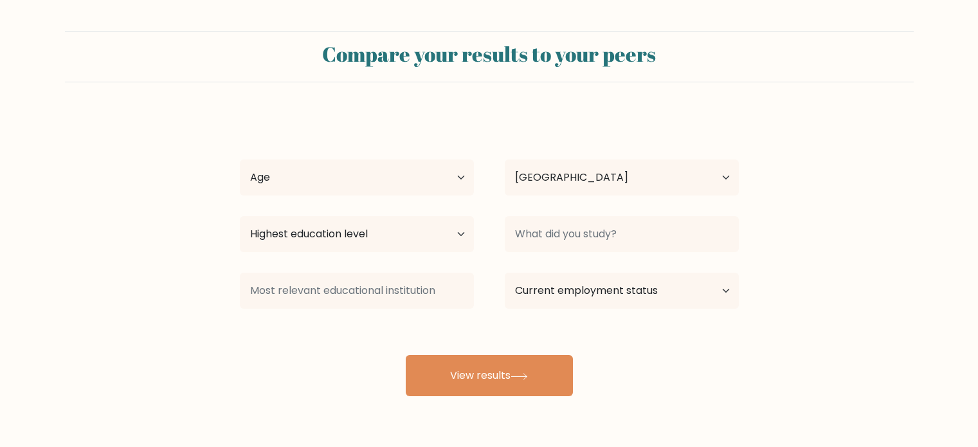
select select "PH"
click at [293, 175] on select "Age Under 18 years old 18-24 years old 25-34 years old 35-44 years old 45-54 ye…" at bounding box center [357, 178] width 234 height 36
select select "25_34"
click at [240, 160] on select "Age Under 18 years old 18-24 years old 25-34 years old 35-44 years old 45-54 ye…" at bounding box center [357, 178] width 234 height 36
click at [345, 239] on select "Highest education level No schooling Primary Lower Secondary Upper Secondary Oc…" at bounding box center [357, 234] width 234 height 36
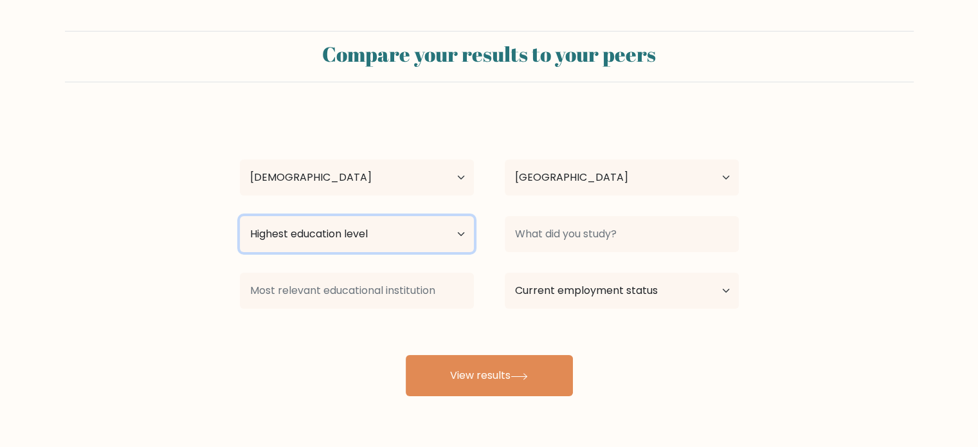
select select "bachelors_degree"
click at [240, 216] on select "Highest education level No schooling Primary Lower Secondary Upper Secondary Oc…" at bounding box center [357, 234] width 234 height 36
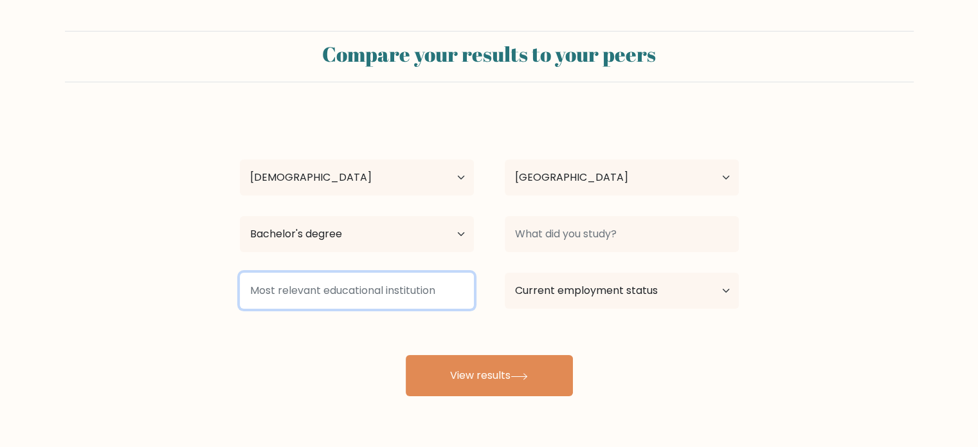
click at [355, 292] on input at bounding box center [357, 291] width 234 height 36
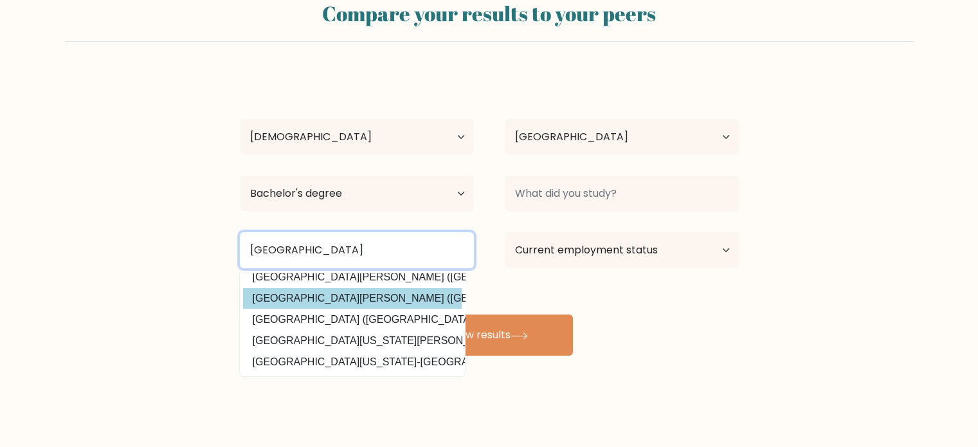
scroll to position [125, 0]
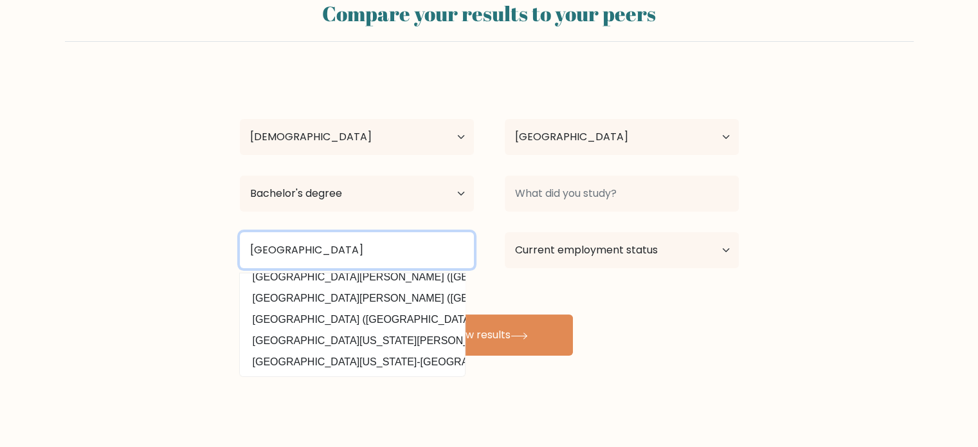
click at [406, 253] on input "University of St. Lasalle" at bounding box center [357, 250] width 234 height 36
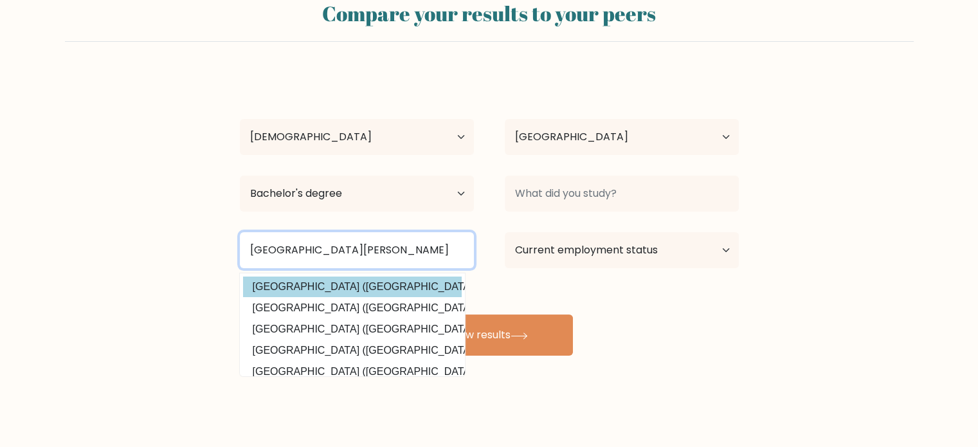
scroll to position [0, 0]
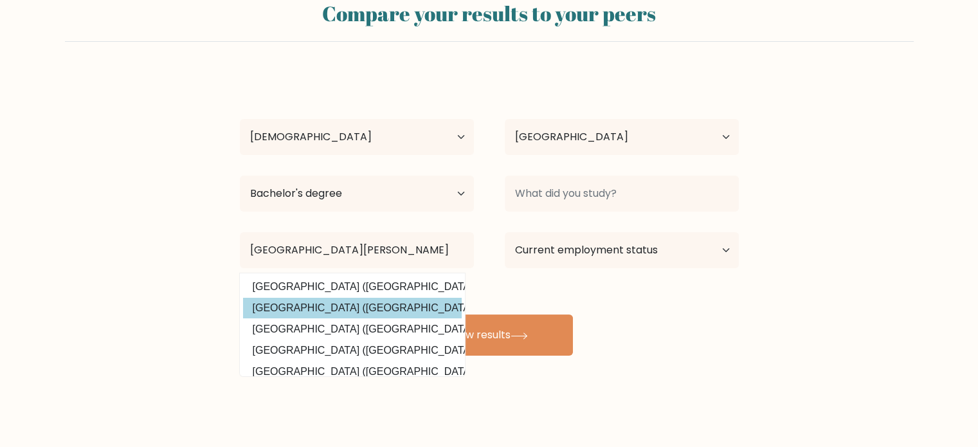
click at [390, 306] on div "Chiennee Marie Alegre Age Under 18 years old 18-24 years old 25-34 years old 35…" at bounding box center [489, 214] width 515 height 283
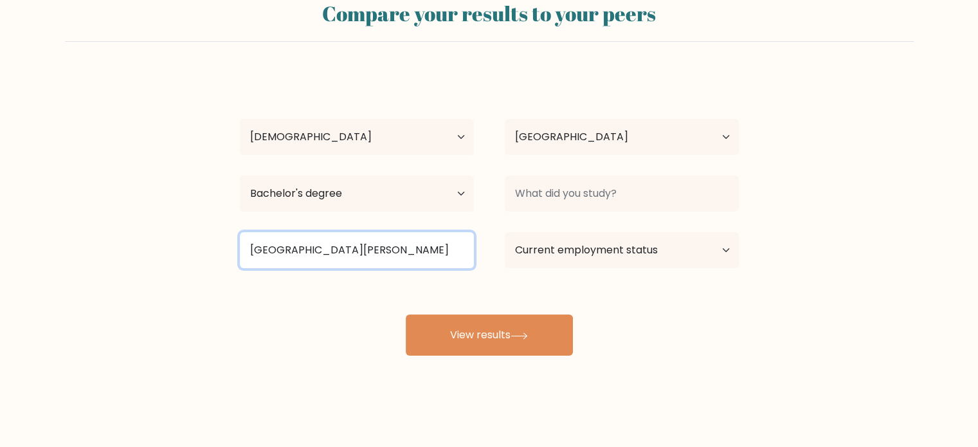
click at [412, 249] on input "University of St. Lasalle Philip" at bounding box center [357, 250] width 234 height 36
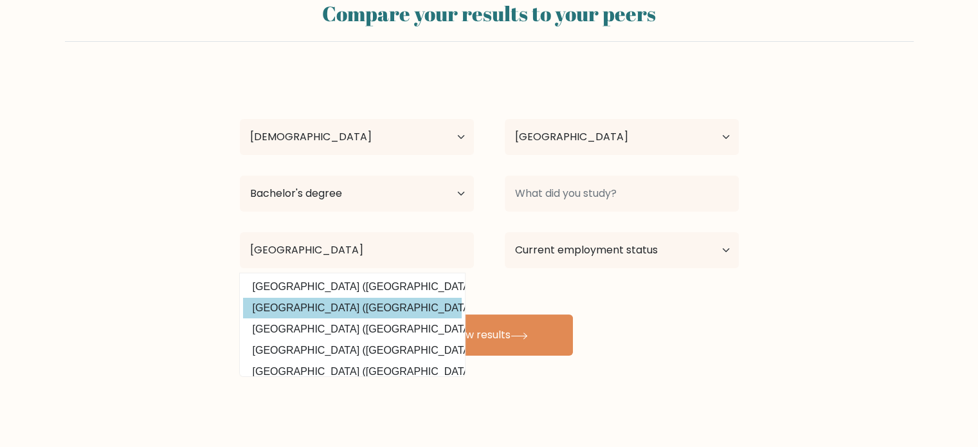
click at [383, 304] on div "Chiennee Marie Alegre Age Under 18 years old 18-24 years old 25-34 years old 35…" at bounding box center [489, 214] width 515 height 283
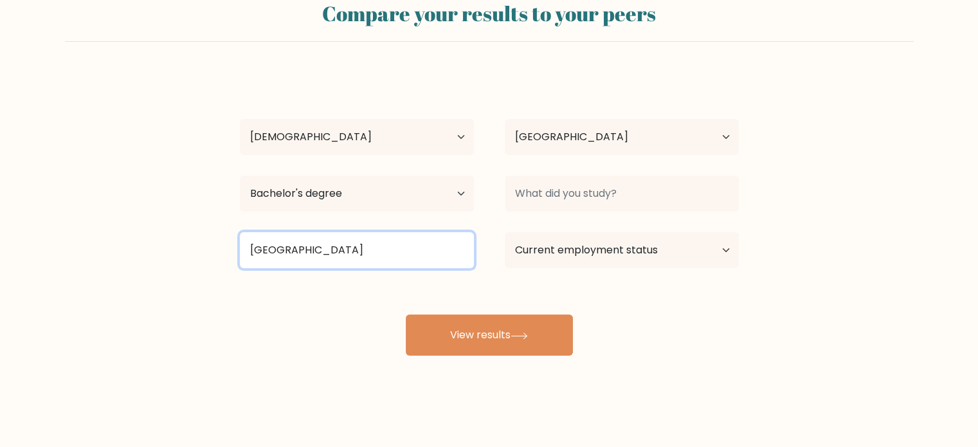
click at [441, 248] on input "University of St. Lasalle Philippin" at bounding box center [357, 250] width 234 height 36
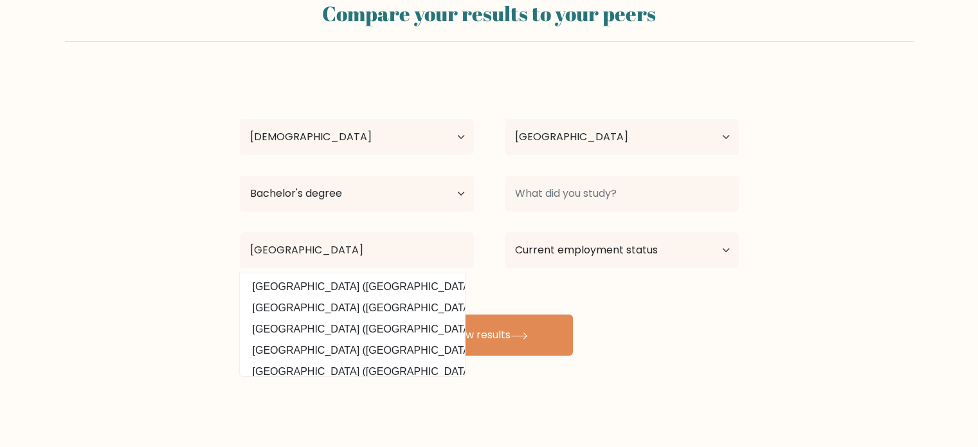
click at [654, 306] on div "Chiennee Marie Alegre Age Under 18 years old 18-24 years old 25-34 years old 35…" at bounding box center [489, 214] width 515 height 283
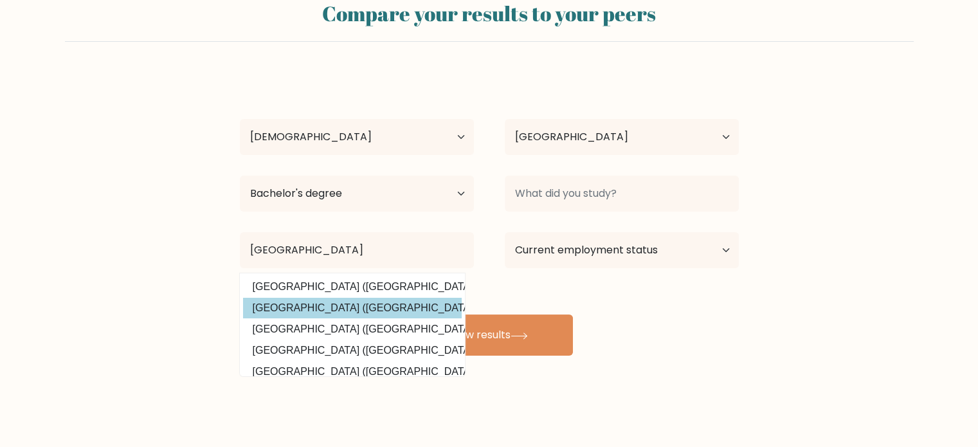
click at [403, 304] on option "University of St. La Salle (Philippines)" at bounding box center [352, 308] width 219 height 21
type input "[GEOGRAPHIC_DATA]"
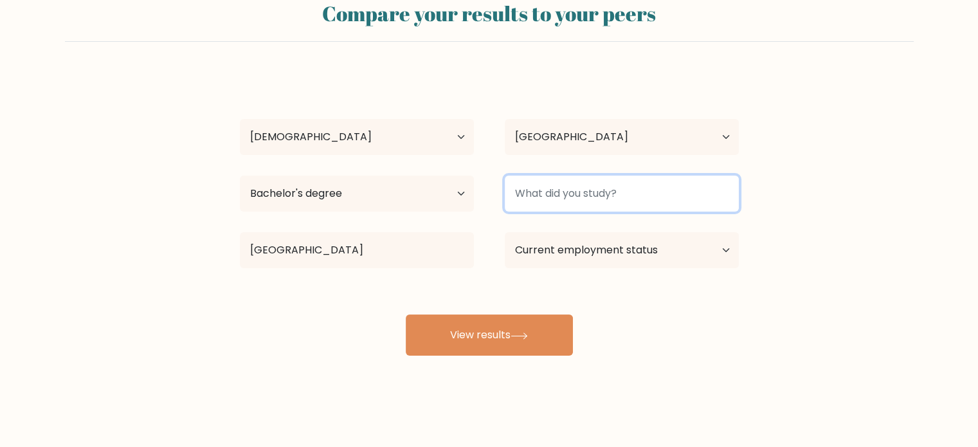
click at [639, 206] on input at bounding box center [622, 194] width 234 height 36
type input "B"
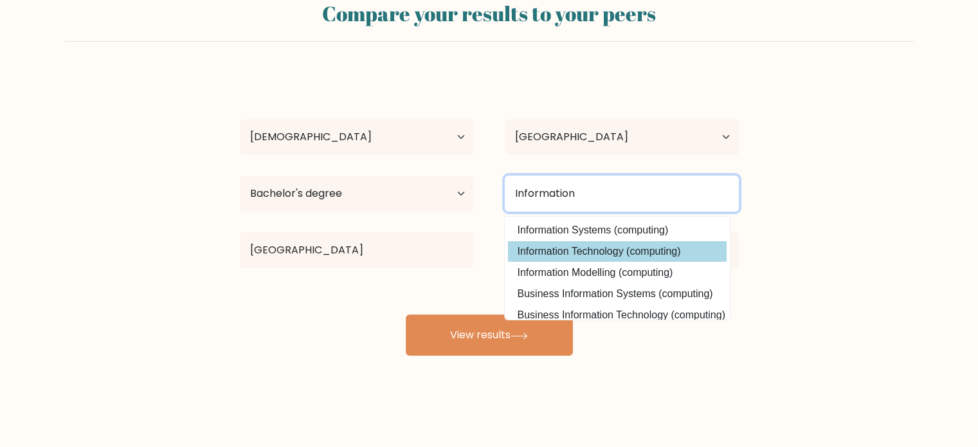
type input "Information"
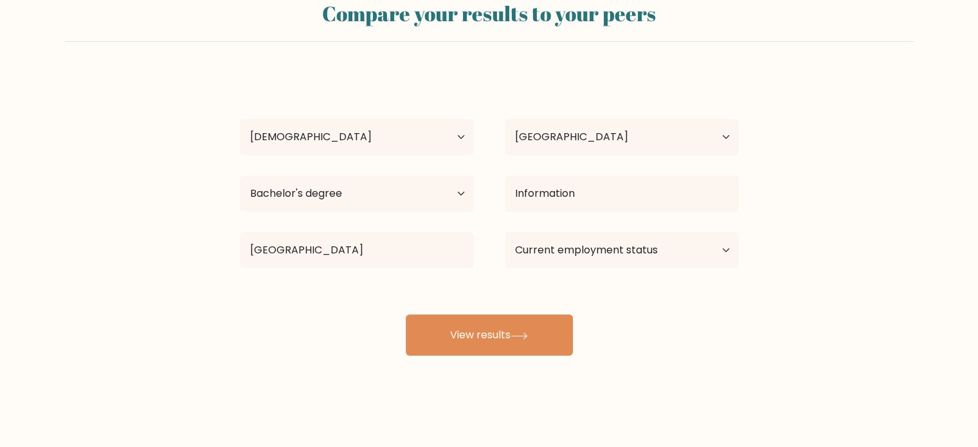
click at [628, 254] on div "Chiennee Marie Alegre Age Under 18 years old 18-24 years old 25-34 years old 35…" at bounding box center [489, 214] width 515 height 283
click at [628, 254] on select "Current employment status Employed Student Retired Other / prefer not to answer" at bounding box center [622, 250] width 234 height 36
select select "employed"
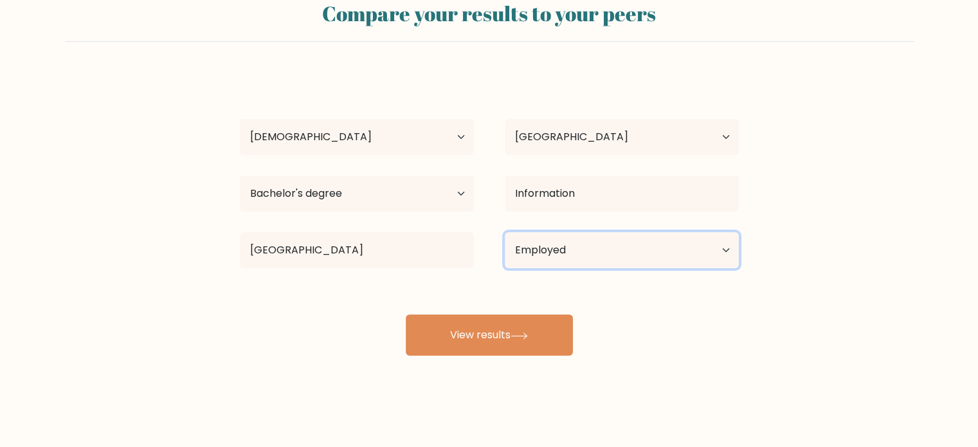
click at [505, 232] on select "Current employment status Employed Student Retired Other / prefer not to answer" at bounding box center [622, 250] width 234 height 36
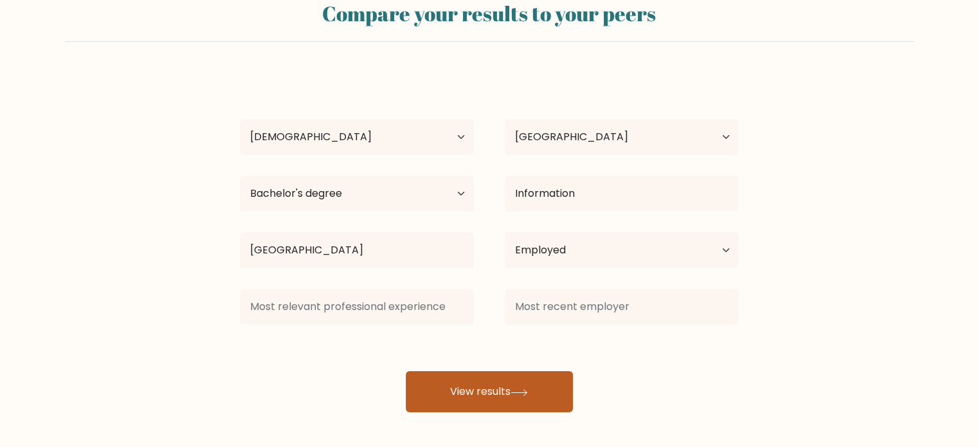
click at [520, 329] on div at bounding box center [622, 307] width 265 height 46
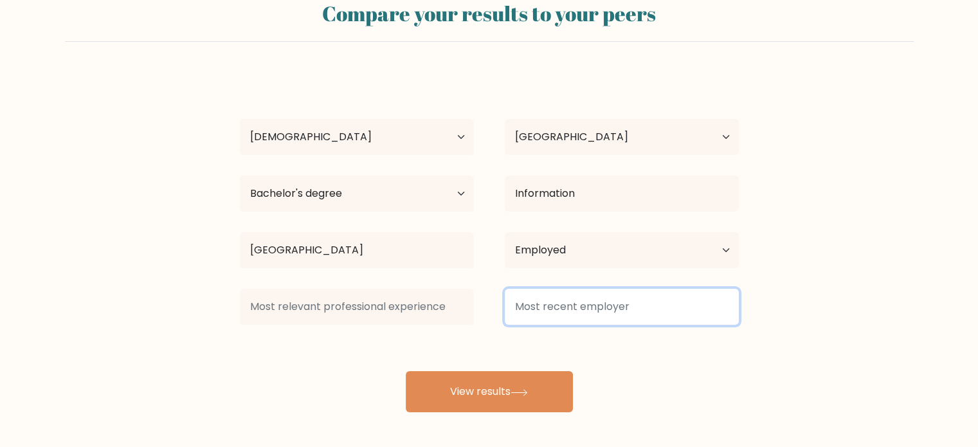
click at [584, 311] on input at bounding box center [622, 307] width 234 height 36
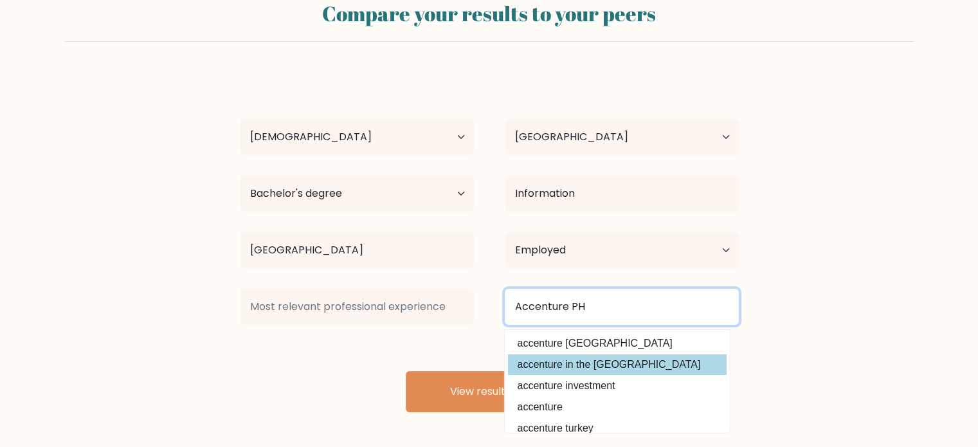
type input "Accenture PH"
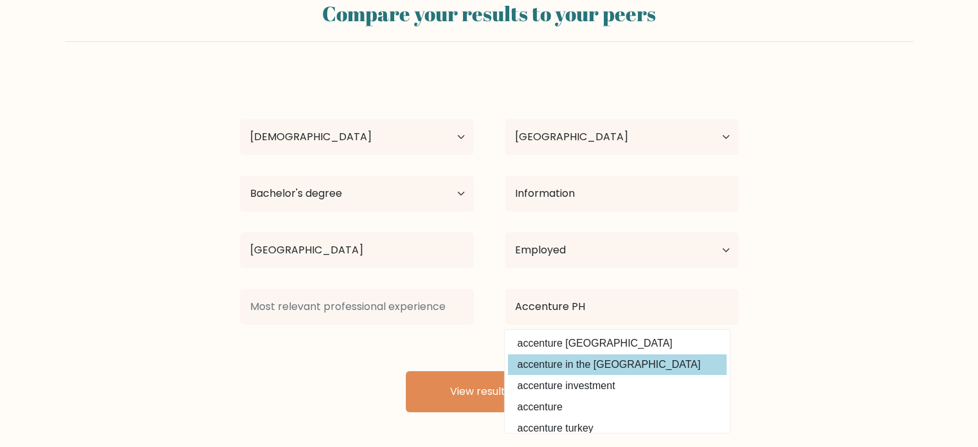
click at [621, 369] on div "Chiennee Marie Alegre Age Under 18 years old 18-24 years old 25-34 years old 35…" at bounding box center [489, 243] width 515 height 340
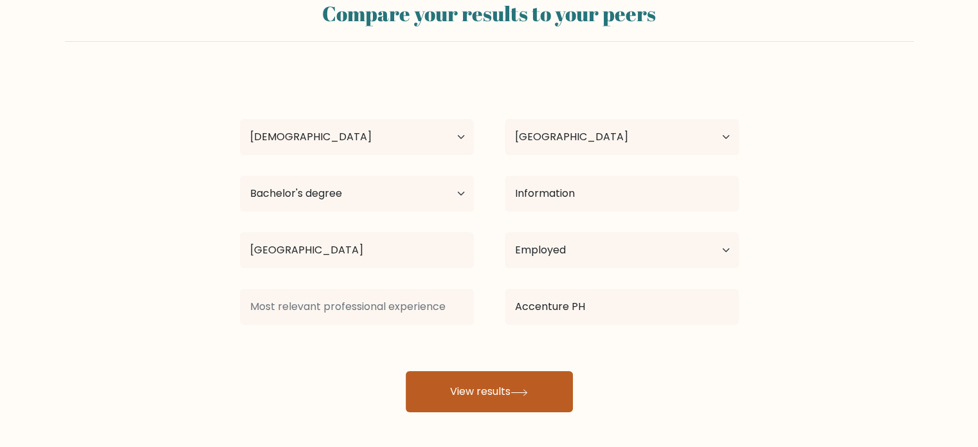
click at [482, 403] on button "View results" at bounding box center [489, 391] width 167 height 41
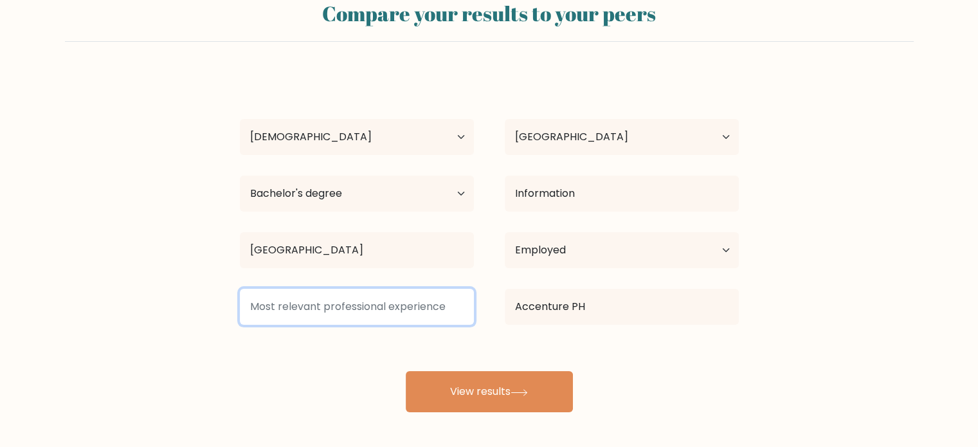
click at [397, 313] on input at bounding box center [357, 307] width 234 height 36
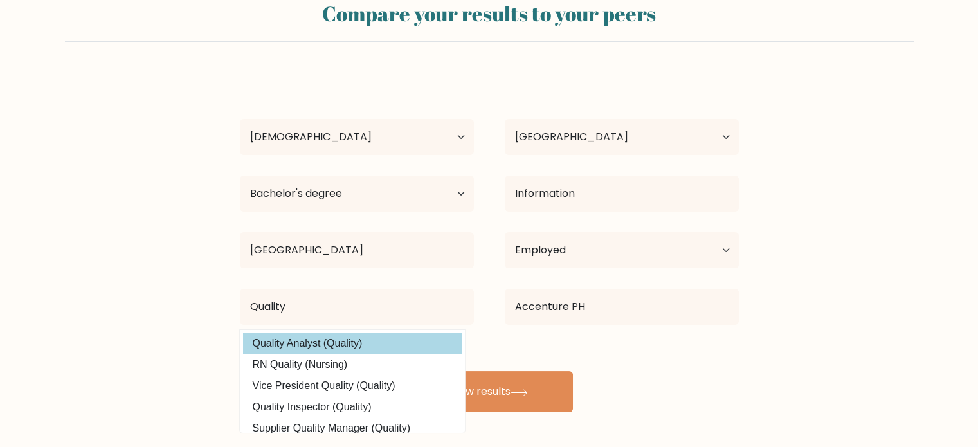
click at [320, 339] on div "Chiennee Marie Alegre Age Under 18 years old 18-24 years old 25-34 years old 35…" at bounding box center [489, 243] width 515 height 340
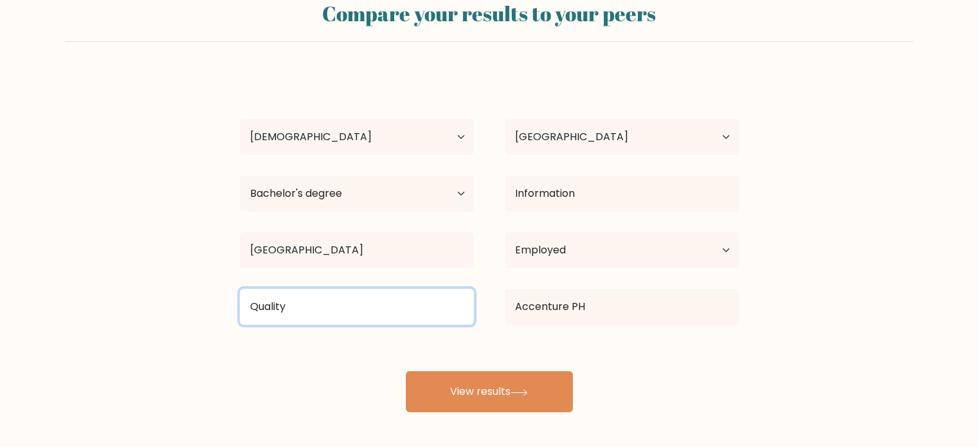
click at [383, 310] on input "Quality" at bounding box center [357, 307] width 234 height 36
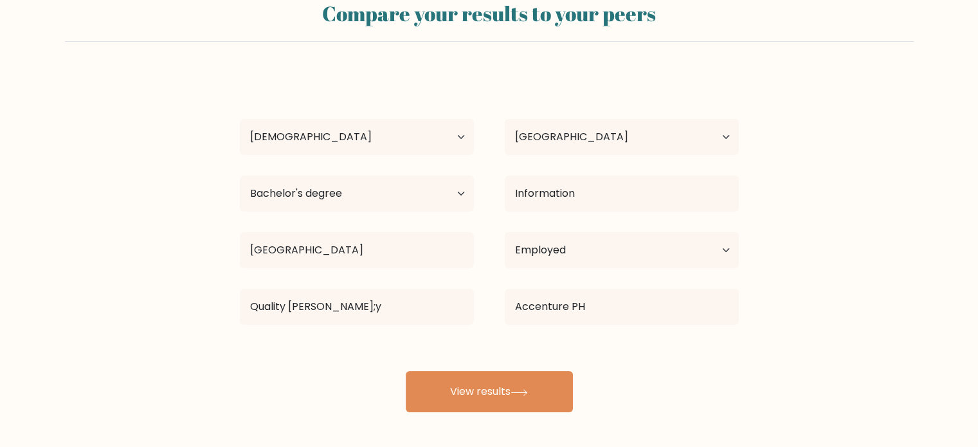
click at [341, 343] on div "Chiennee Marie Alegre Age Under 18 years old 18-24 years old 25-34 years old 35…" at bounding box center [489, 243] width 515 height 340
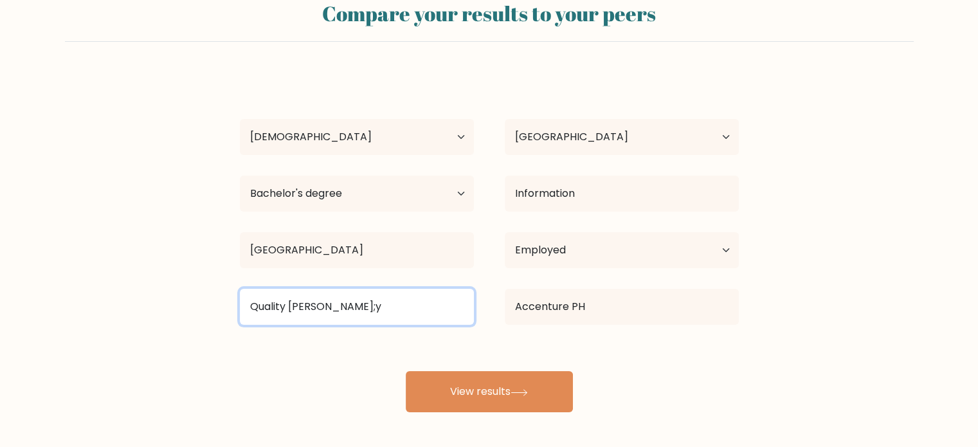
click at [350, 311] on input "Quality Ana;y" at bounding box center [357, 307] width 234 height 36
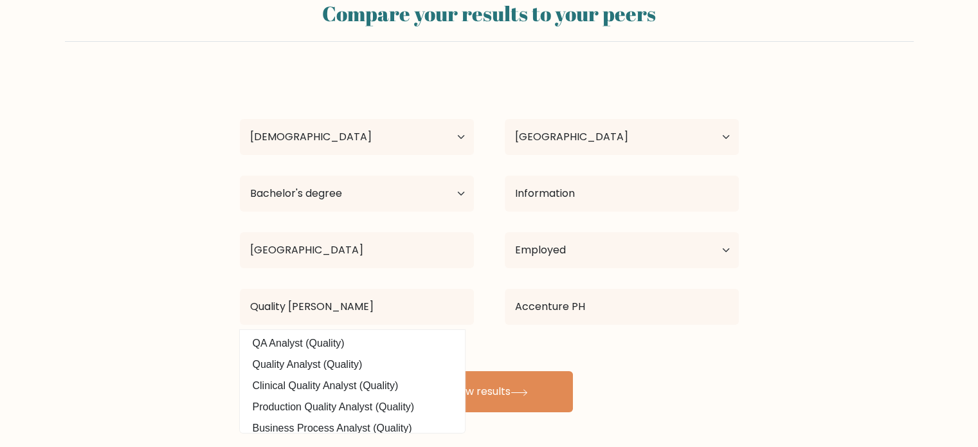
click at [298, 335] on div "Chiennee Marie Alegre Age Under 18 years old 18-24 years old 25-34 years old 35…" at bounding box center [489, 243] width 515 height 340
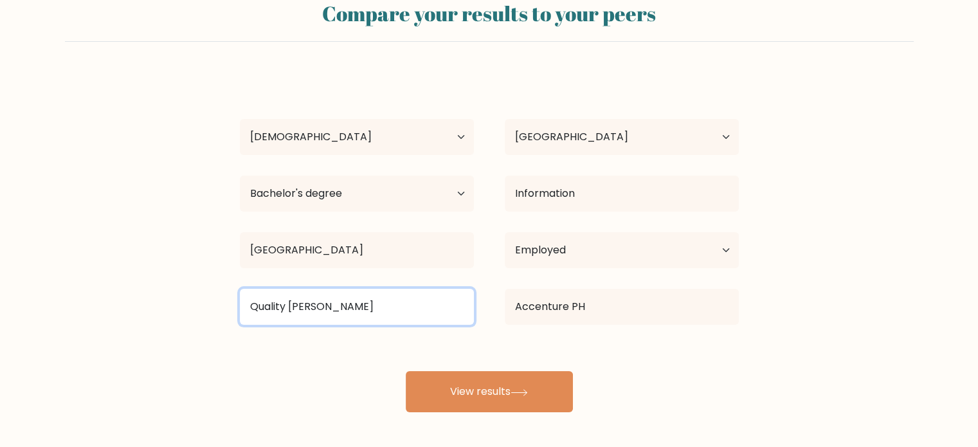
click at [337, 309] on input "Quality Ana" at bounding box center [357, 307] width 234 height 36
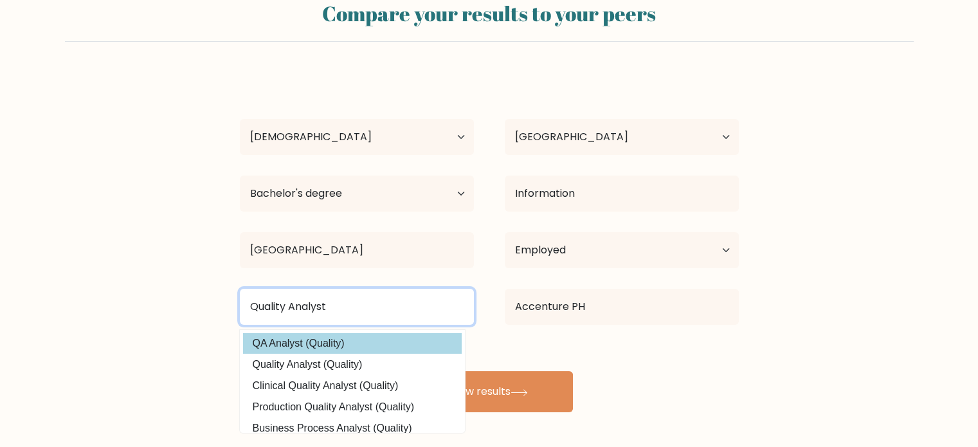
type input "Quality Analyst"
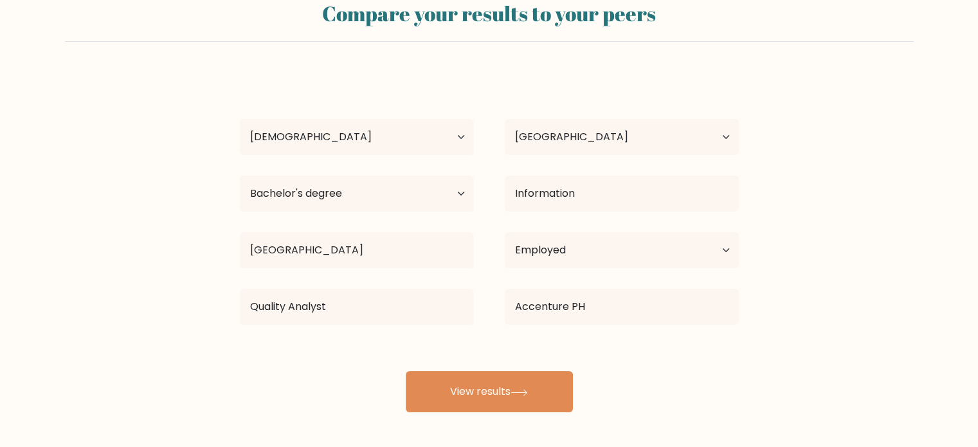
click at [294, 345] on div "Chiennee Marie Alegre Age Under 18 years old 18-24 years old 25-34 years old 35…" at bounding box center [489, 243] width 515 height 340
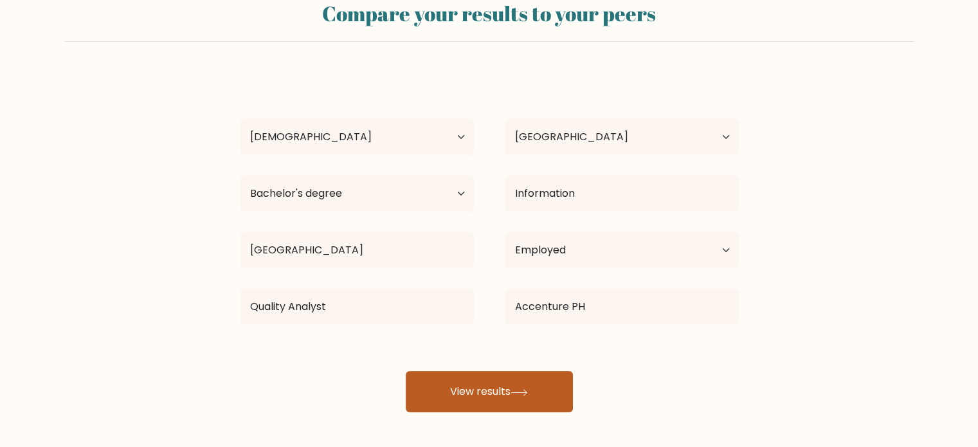
click at [502, 378] on button "View results" at bounding box center [489, 391] width 167 height 41
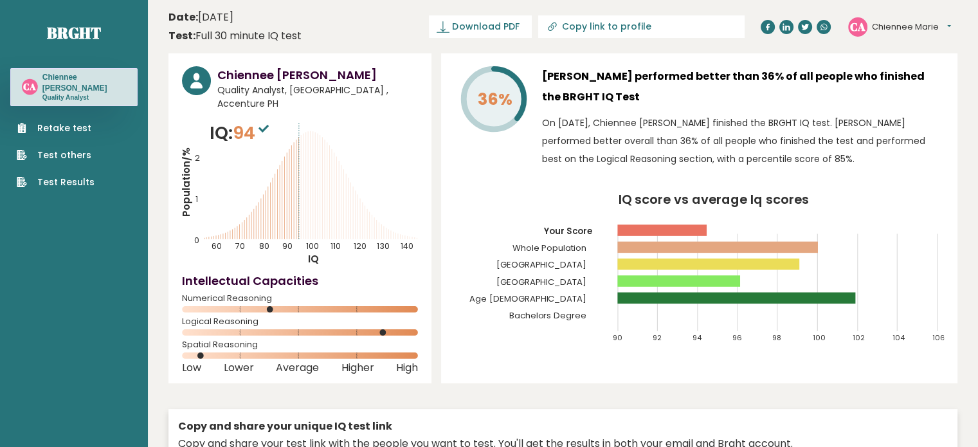
click at [269, 125] on icon at bounding box center [264, 129] width 10 height 8
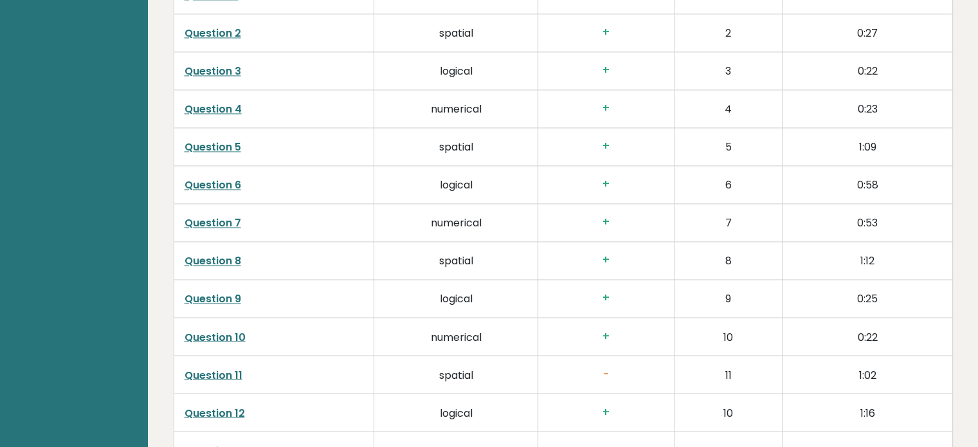
scroll to position [1801, 0]
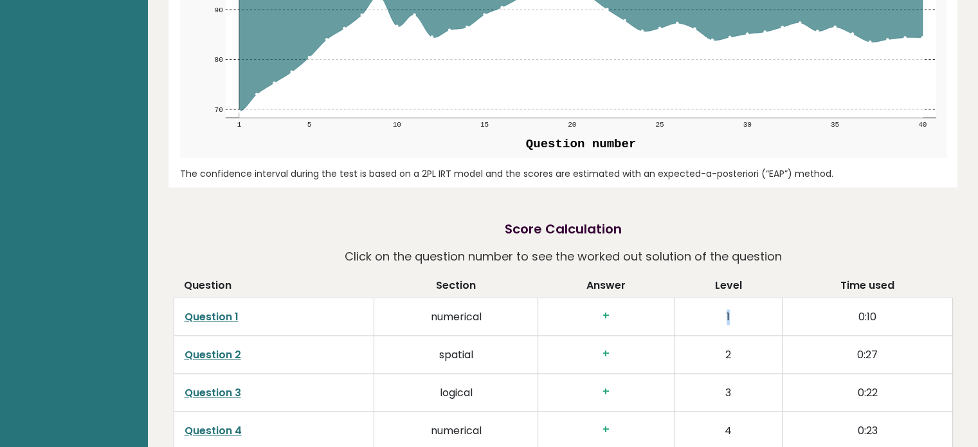
drag, startPoint x: 701, startPoint y: 299, endPoint x: 735, endPoint y: 306, distance: 35.4
click at [736, 306] on td "1" at bounding box center [728, 316] width 108 height 38
click at [733, 306] on td "1" at bounding box center [728, 316] width 108 height 38
click at [605, 309] on h3 "+" at bounding box center [606, 316] width 115 height 14
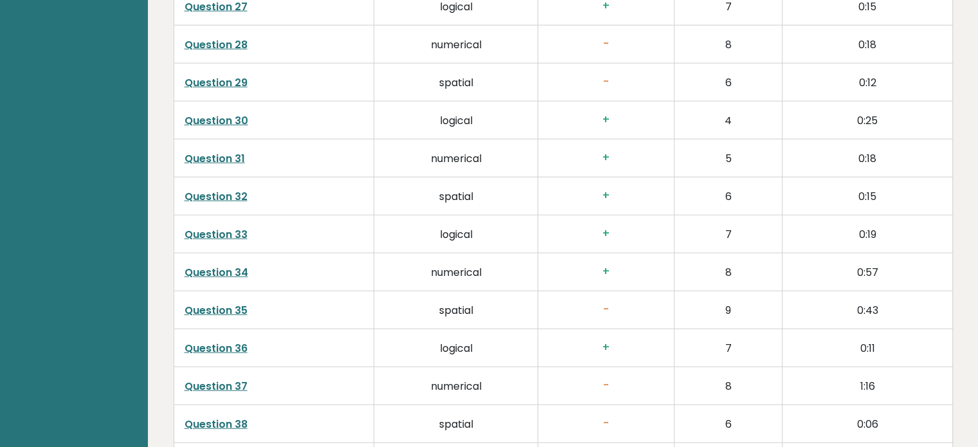
scroll to position [3216, 0]
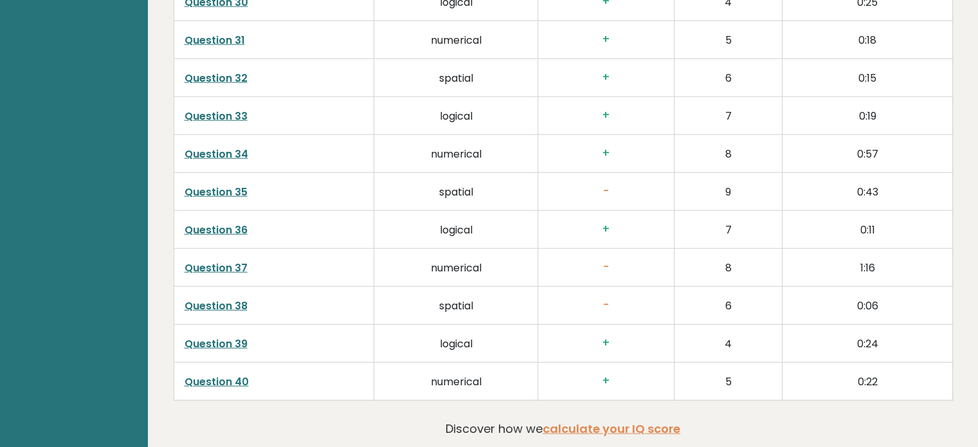
click at [607, 374] on h3 "+" at bounding box center [606, 381] width 115 height 14
click at [605, 334] on td "+" at bounding box center [606, 343] width 136 height 38
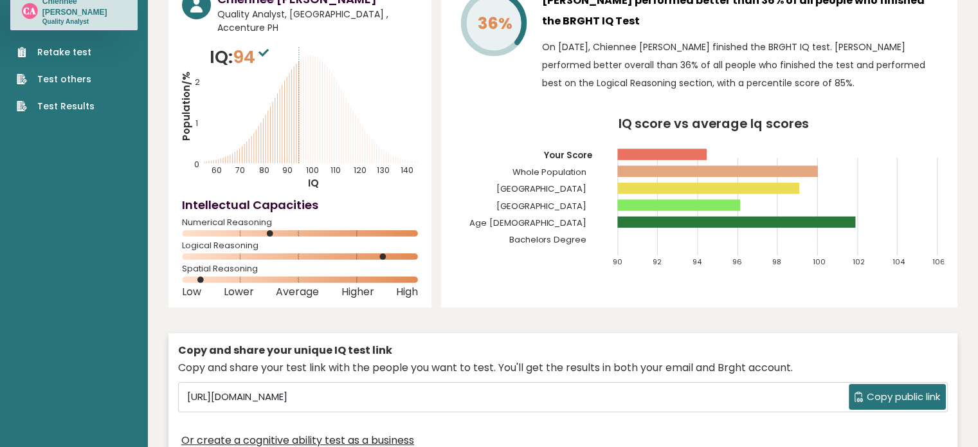
scroll to position [0, 0]
